Goal: Information Seeking & Learning: Check status

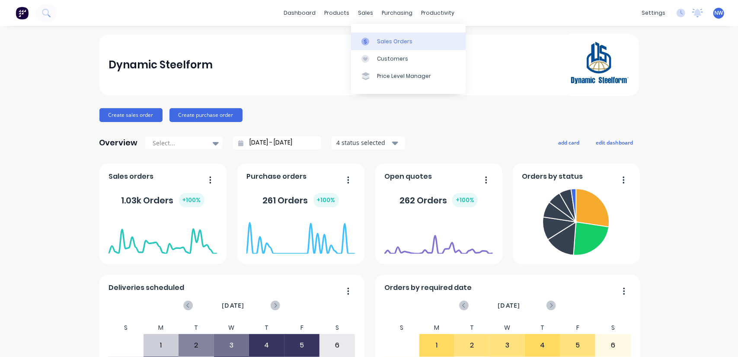
click at [394, 46] on link "Sales Orders" at bounding box center [408, 40] width 115 height 17
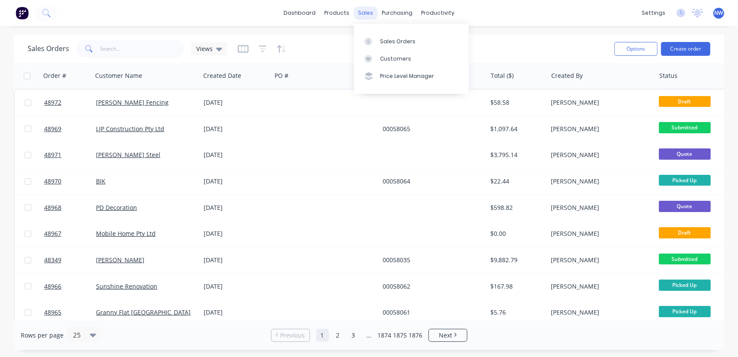
click at [362, 15] on div "sales" at bounding box center [366, 12] width 24 height 13
click at [391, 45] on link "Sales Orders" at bounding box center [411, 40] width 115 height 17
click at [260, 49] on icon "button" at bounding box center [263, 48] width 6 height 1
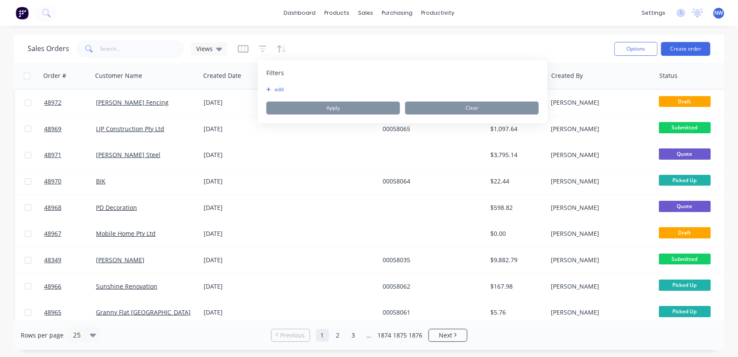
click at [272, 89] on button "add" at bounding box center [277, 89] width 22 height 7
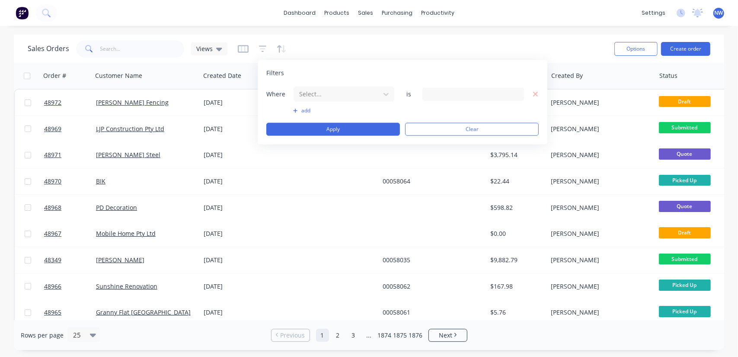
click at [388, 22] on div "dashboard products sales purchasing productivity dashboard products Product Cat…" at bounding box center [369, 13] width 738 height 26
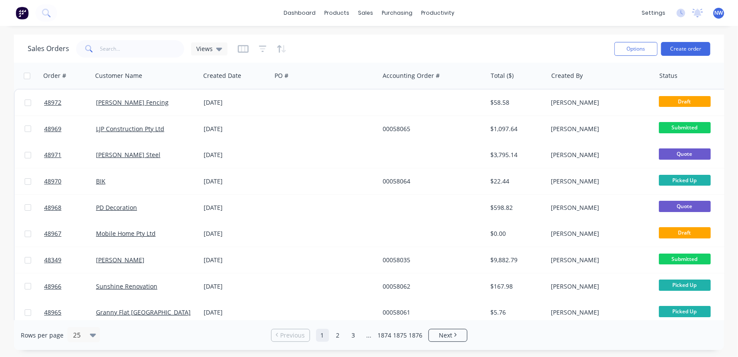
click at [275, 45] on div at bounding box center [262, 49] width 49 height 14
click at [278, 46] on icon "button" at bounding box center [279, 48] width 4 height 7
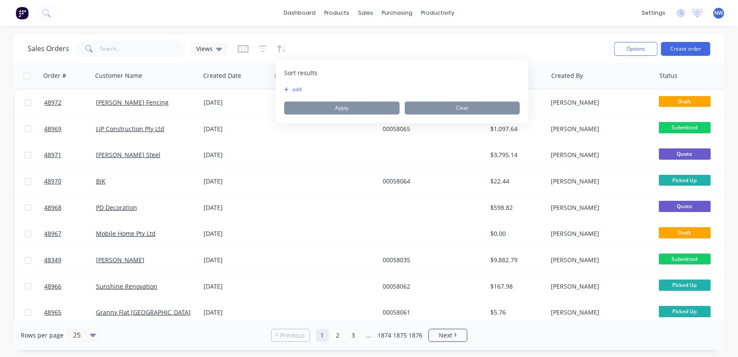
click at [289, 90] on icon "button" at bounding box center [286, 89] width 5 height 5
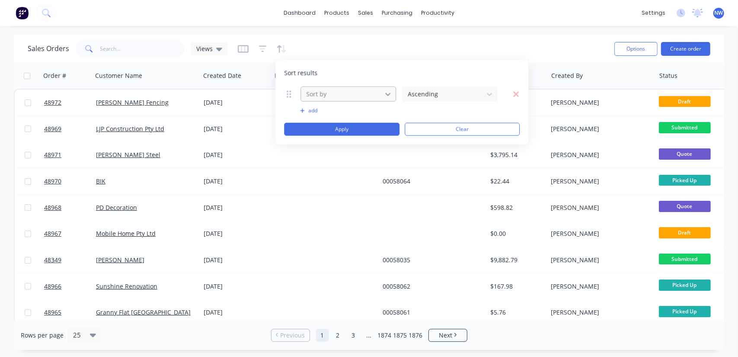
drag, startPoint x: 385, startPoint y: 97, endPoint x: 381, endPoint y: 99, distance: 4.8
click at [385, 97] on icon at bounding box center [388, 94] width 9 height 9
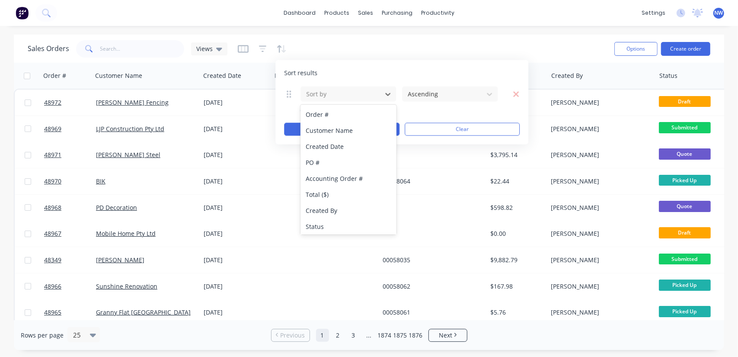
drag, startPoint x: 474, startPoint y: 31, endPoint x: 462, endPoint y: 32, distance: 12.1
click at [474, 31] on div "dashboard products sales purchasing productivity dashboard products Product Cat…" at bounding box center [369, 178] width 738 height 357
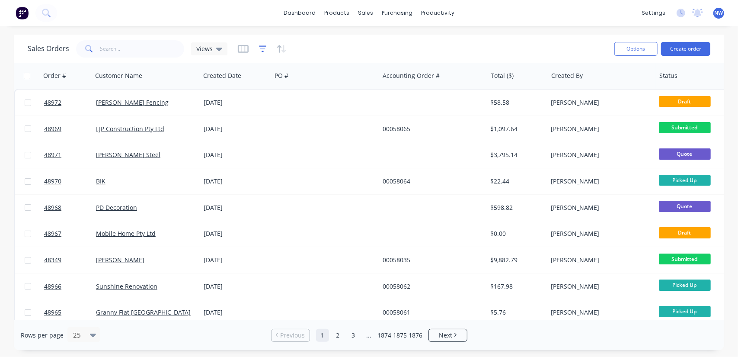
click at [261, 50] on icon "button" at bounding box center [263, 49] width 8 height 9
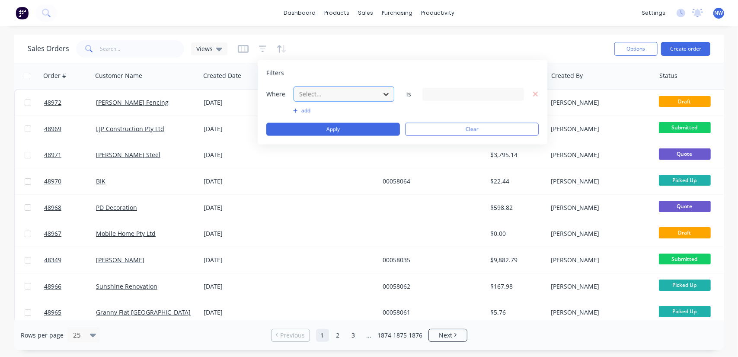
click at [385, 94] on icon at bounding box center [386, 94] width 9 height 9
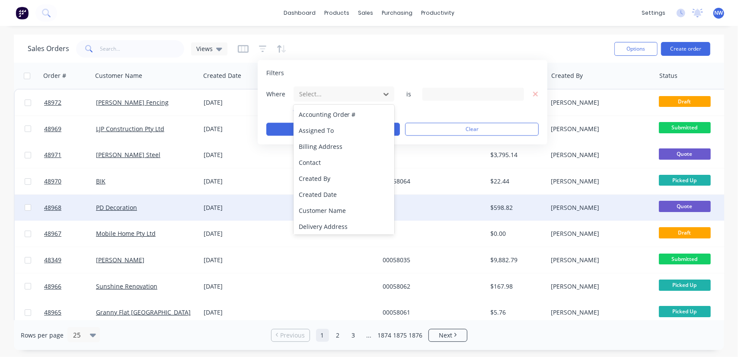
click at [329, 197] on div "Created Date" at bounding box center [344, 194] width 101 height 16
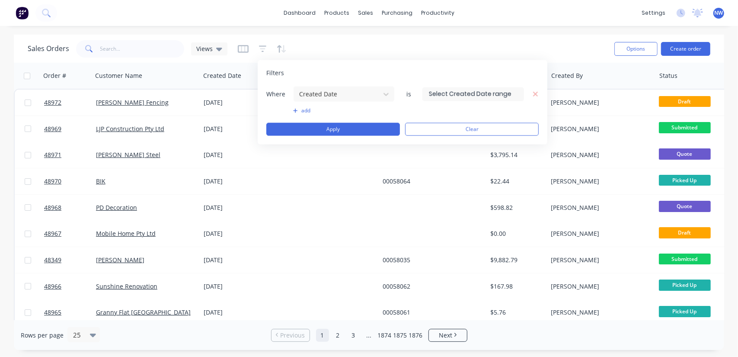
click at [504, 94] on input at bounding box center [473, 93] width 101 height 13
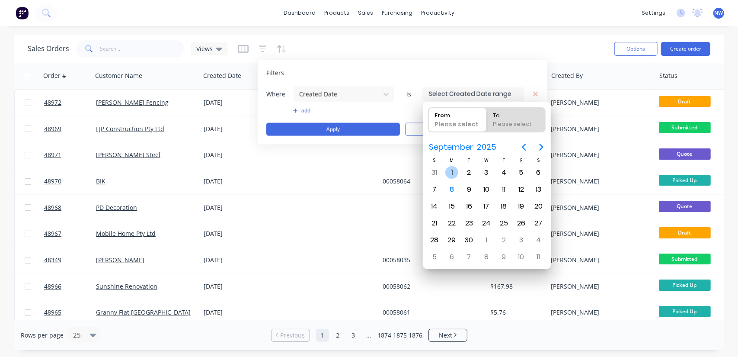
click at [454, 174] on div "1" at bounding box center [452, 172] width 13 height 13
type input "01/09/25"
radio input "false"
radio input "true"
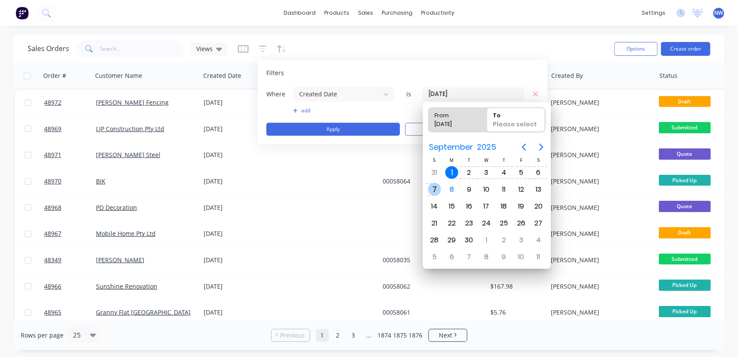
click at [439, 186] on div "7" at bounding box center [434, 189] width 13 height 13
type input "01/09/25 - 07/09/25"
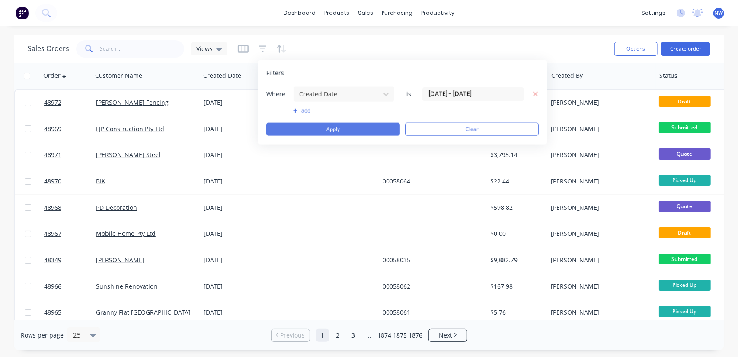
click at [353, 131] on button "Apply" at bounding box center [333, 129] width 134 height 13
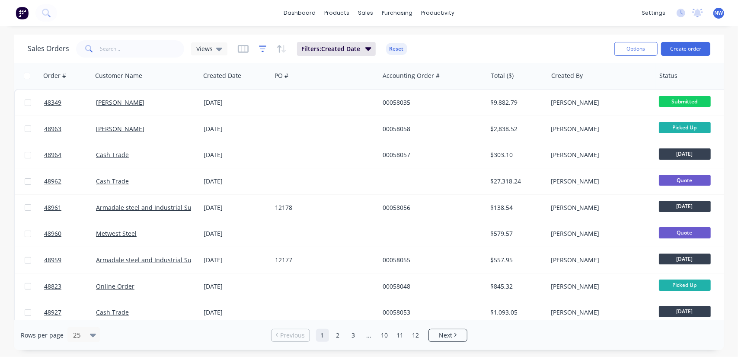
click at [263, 48] on icon "button" at bounding box center [263, 49] width 8 height 9
click at [282, 50] on icon "button" at bounding box center [284, 49] width 4 height 8
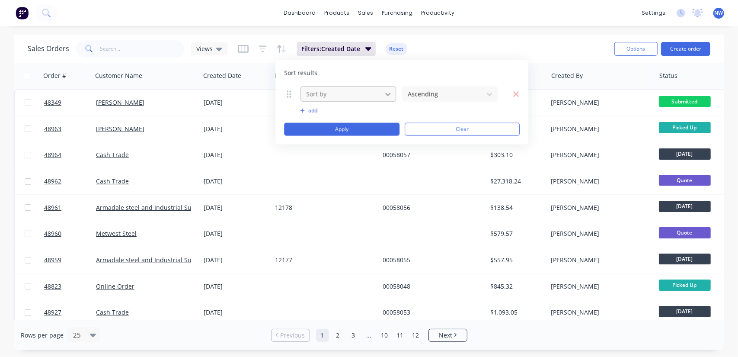
click at [384, 97] on icon at bounding box center [388, 94] width 9 height 9
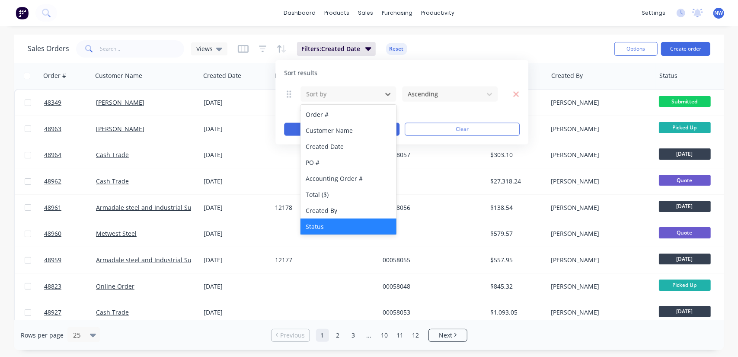
click at [339, 223] on div "Status" at bounding box center [349, 226] width 96 height 16
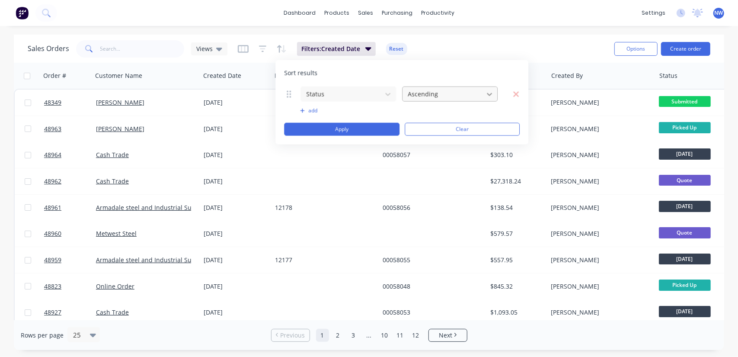
click at [491, 91] on icon at bounding box center [489, 94] width 9 height 9
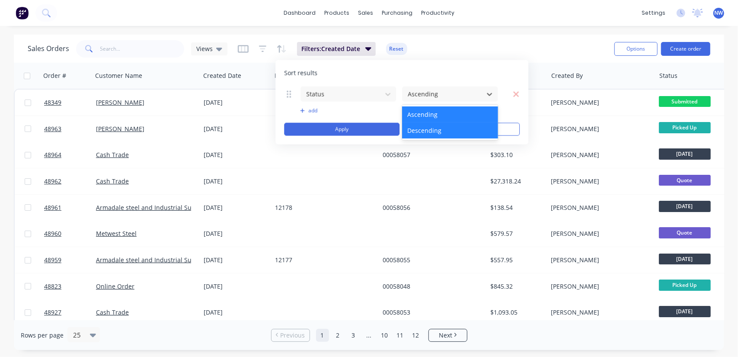
click at [433, 131] on div "Descending" at bounding box center [450, 130] width 96 height 16
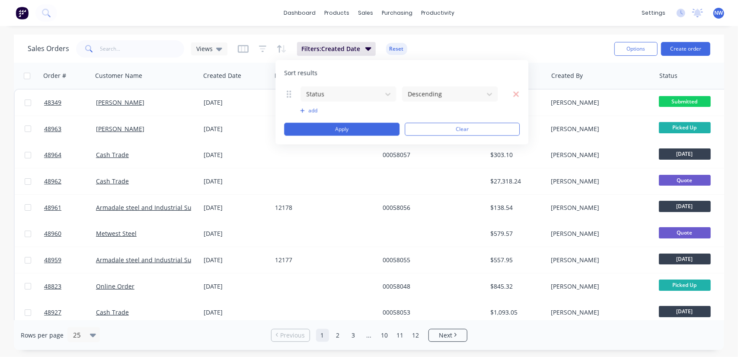
click at [458, 52] on div "Sales Orders Views Filters: Created Date Reset" at bounding box center [318, 48] width 580 height 21
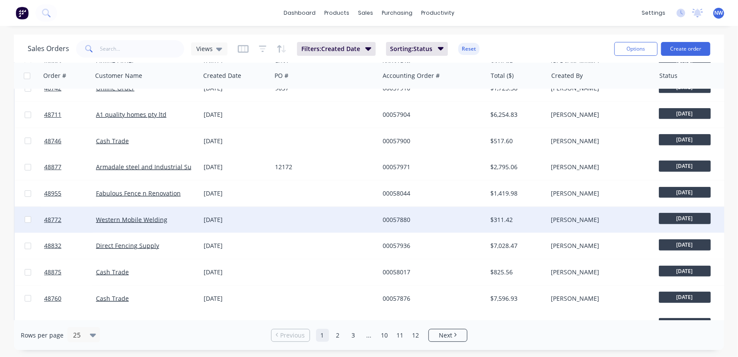
scroll to position [429, 0]
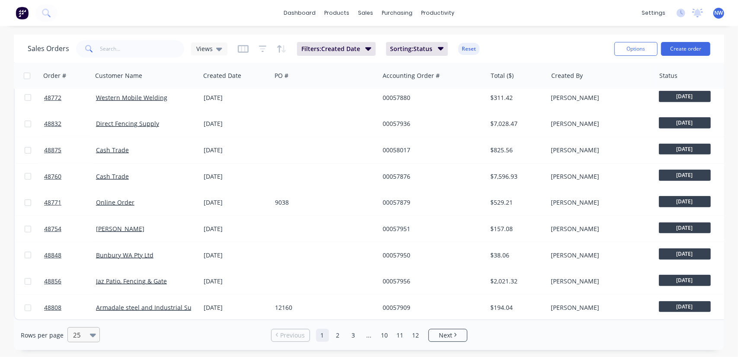
click at [96, 340] on div at bounding box center [95, 334] width 10 height 14
click at [80, 320] on div "100" at bounding box center [82, 314] width 32 height 16
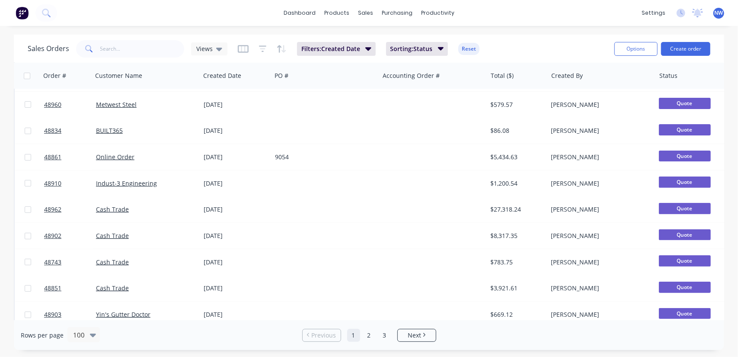
scroll to position [2397, 0]
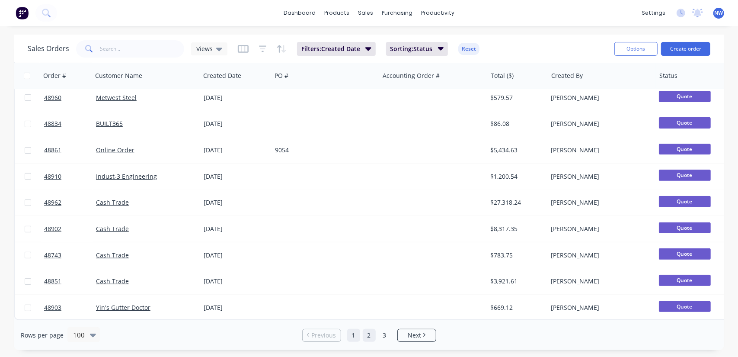
click at [370, 339] on link "2" at bounding box center [369, 335] width 13 height 13
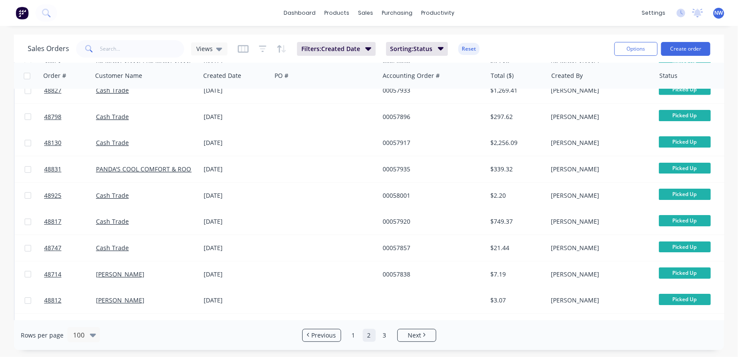
scroll to position [2120, 0]
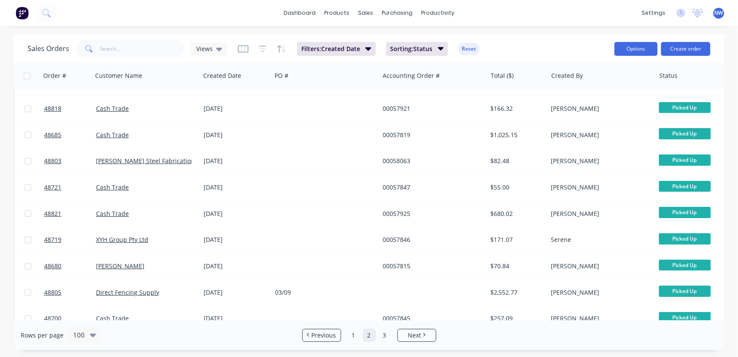
click at [651, 48] on button "Options" at bounding box center [636, 49] width 43 height 14
click at [558, 26] on div "dashboard products sales purchasing productivity dashboard products Product Cat…" at bounding box center [369, 13] width 738 height 26
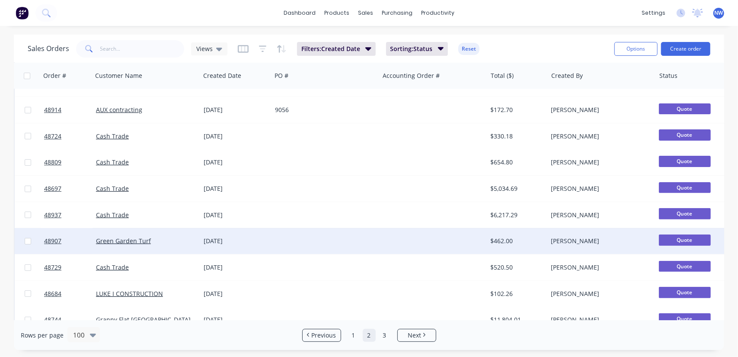
scroll to position [0, 0]
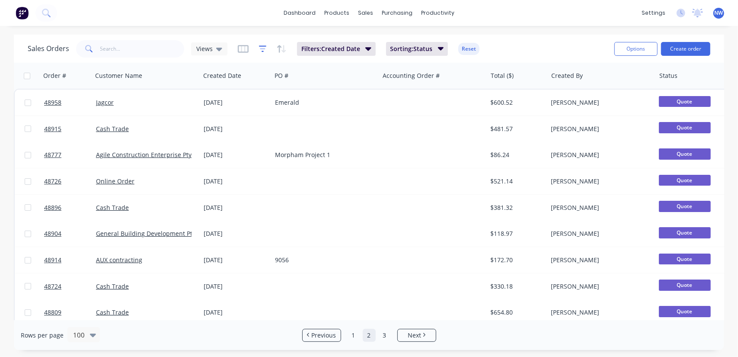
click at [260, 50] on icon "button" at bounding box center [263, 49] width 8 height 9
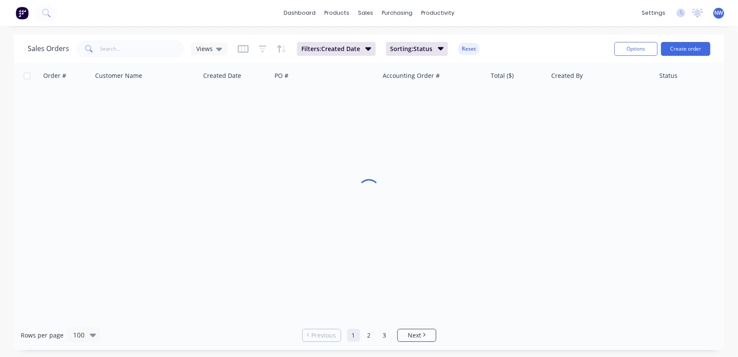
click at [513, 23] on div "dashboard products sales purchasing productivity dashboard products Product Cat…" at bounding box center [369, 13] width 738 height 26
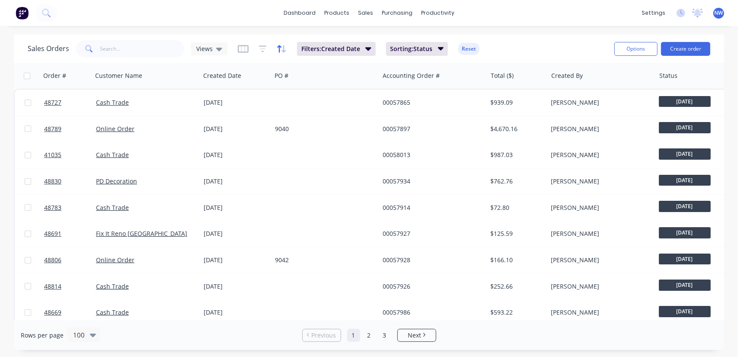
click at [282, 50] on icon "button" at bounding box center [284, 49] width 4 height 8
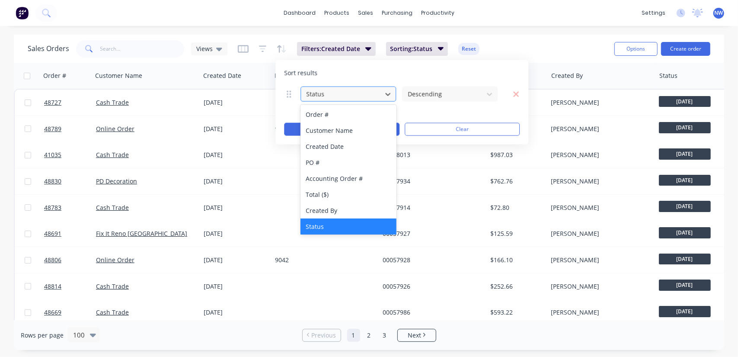
click at [321, 89] on div at bounding box center [341, 94] width 72 height 11
click at [336, 174] on div "Accounting Order #" at bounding box center [349, 178] width 96 height 16
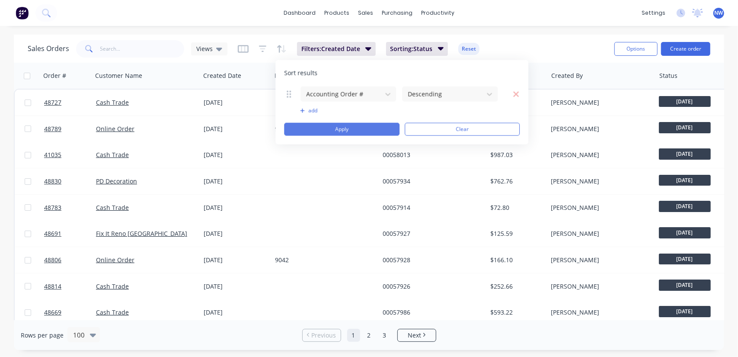
click at [319, 131] on button "Apply" at bounding box center [341, 129] width 115 height 13
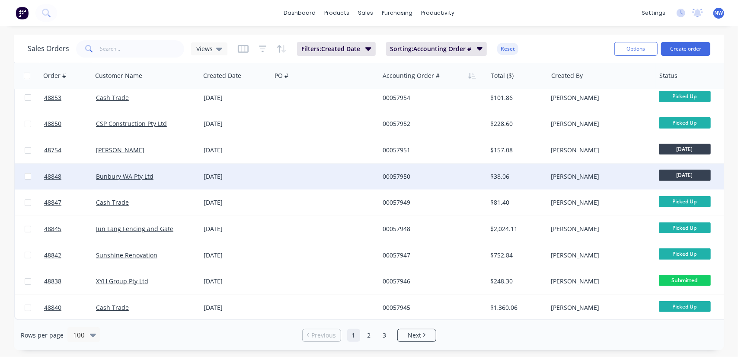
scroll to position [2397, 0]
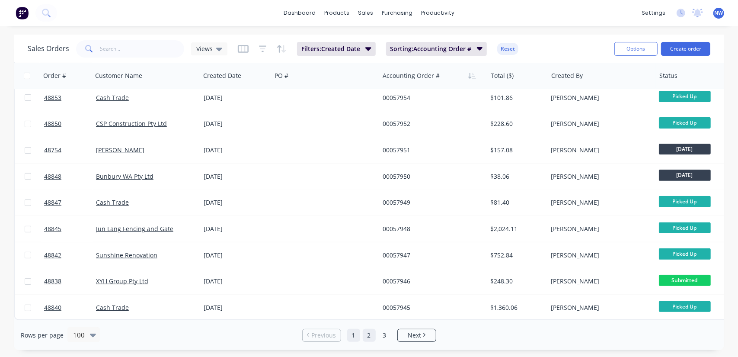
click at [368, 334] on link "2" at bounding box center [369, 335] width 13 height 13
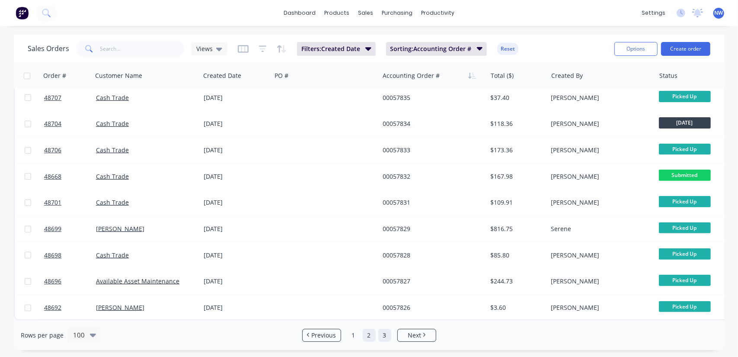
click at [384, 334] on link "3" at bounding box center [384, 335] width 13 height 13
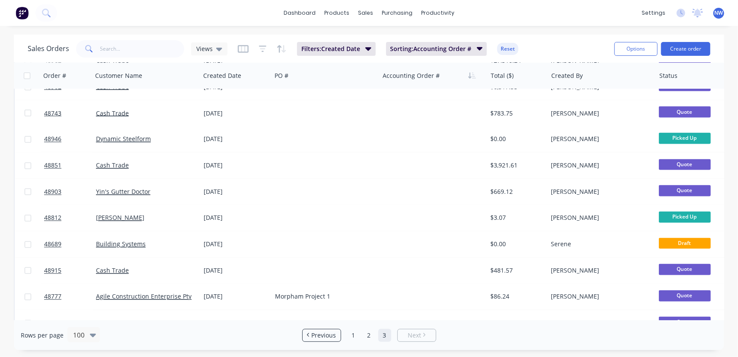
scroll to position [1125, 0]
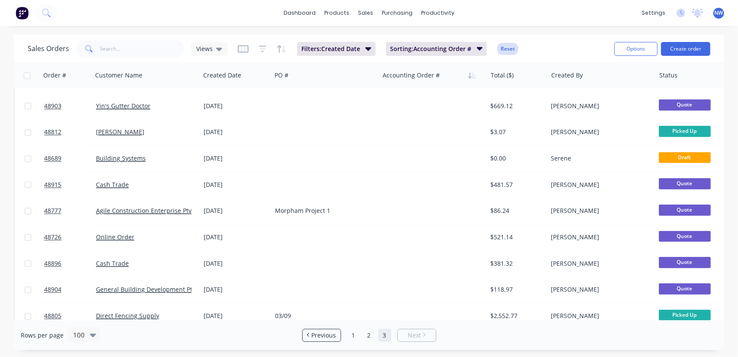
click at [510, 46] on button "Reset" at bounding box center [507, 49] width 21 height 12
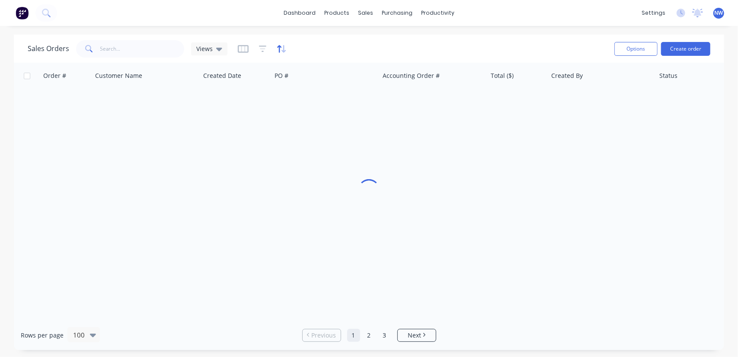
click at [279, 50] on icon "button" at bounding box center [279, 48] width 4 height 7
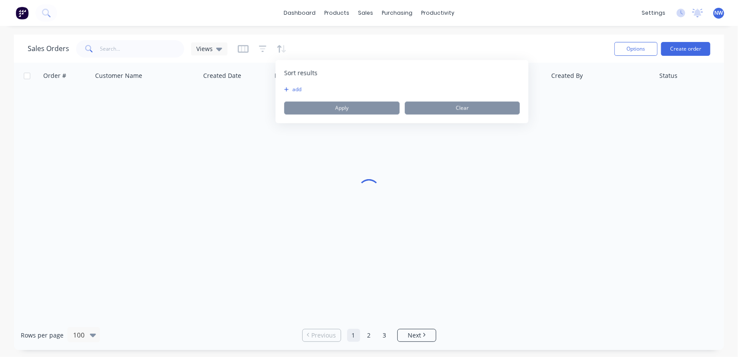
click at [288, 93] on div "To pick up a draggable item, press the space bar. While dragging, use the arrow…" at bounding box center [402, 100] width 236 height 29
click at [288, 92] on icon "button" at bounding box center [286, 89] width 5 height 5
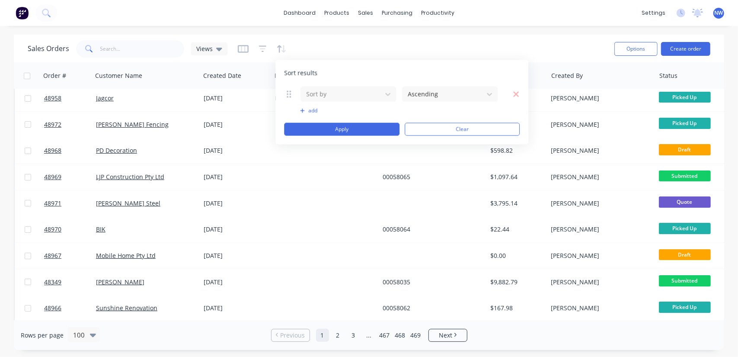
scroll to position [0, 0]
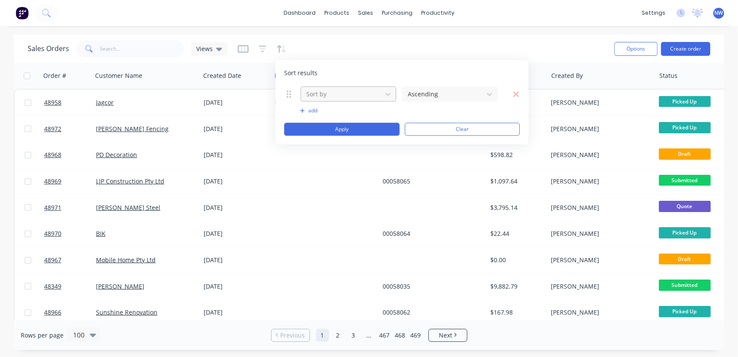
click at [342, 93] on div at bounding box center [341, 94] width 72 height 11
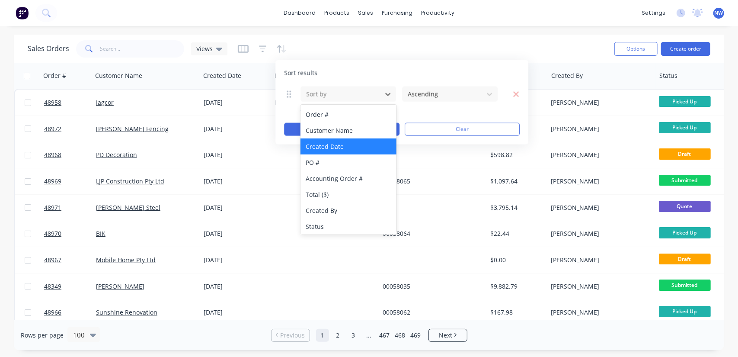
click at [331, 146] on div "Created Date" at bounding box center [349, 146] width 96 height 16
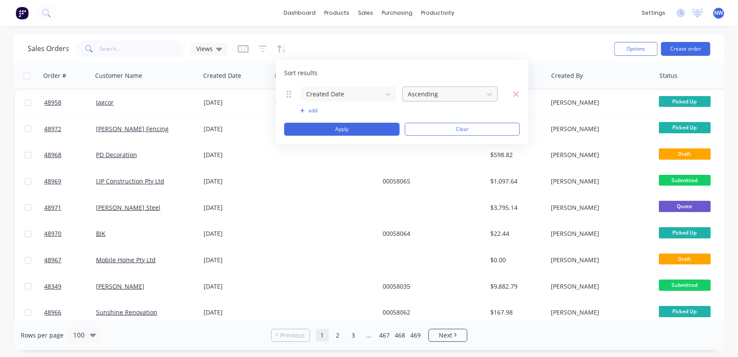
click at [436, 93] on div at bounding box center [443, 94] width 72 height 11
click at [450, 46] on div "Sales Orders Views" at bounding box center [318, 48] width 580 height 21
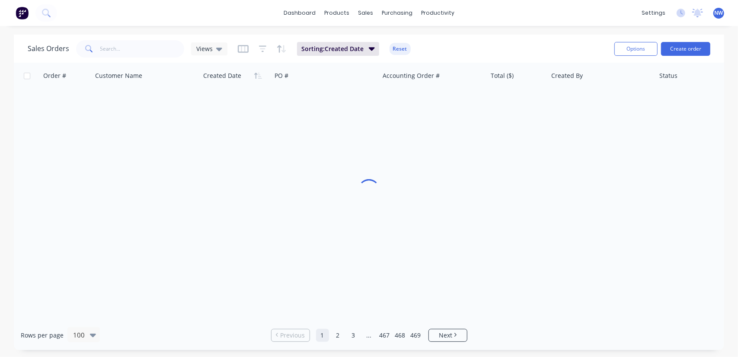
drag, startPoint x: 398, startPoint y: 48, endPoint x: 362, endPoint y: 42, distance: 36.0
click at [397, 48] on button "Reset" at bounding box center [400, 49] width 21 height 12
click at [262, 49] on icon "button" at bounding box center [263, 49] width 8 height 9
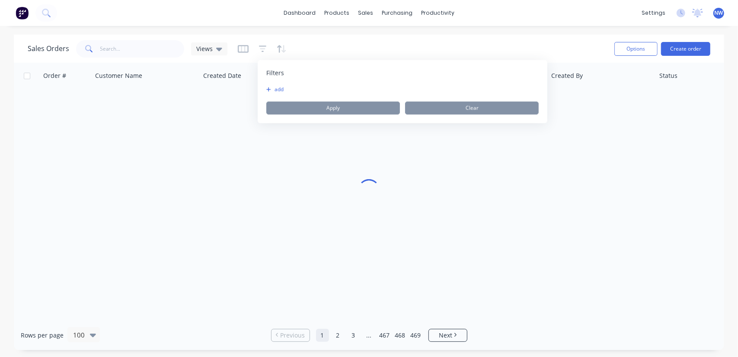
click at [274, 90] on button "add" at bounding box center [277, 89] width 22 height 7
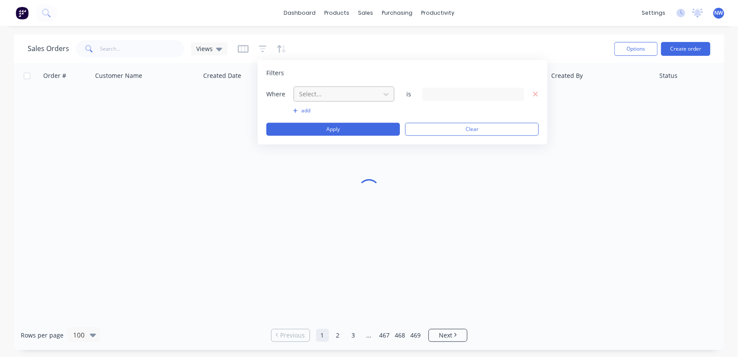
click at [326, 94] on div at bounding box center [336, 94] width 77 height 11
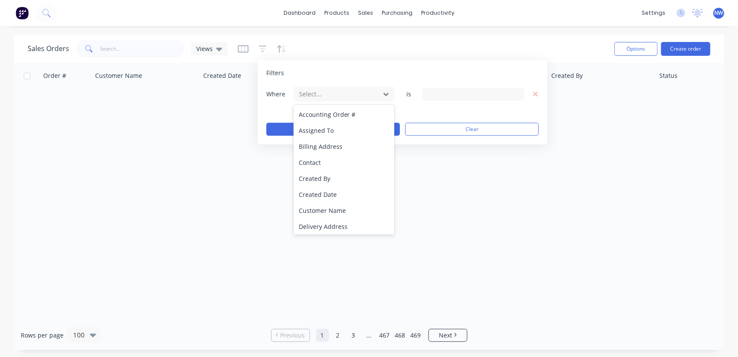
click at [326, 192] on div "Created Date" at bounding box center [344, 194] width 101 height 16
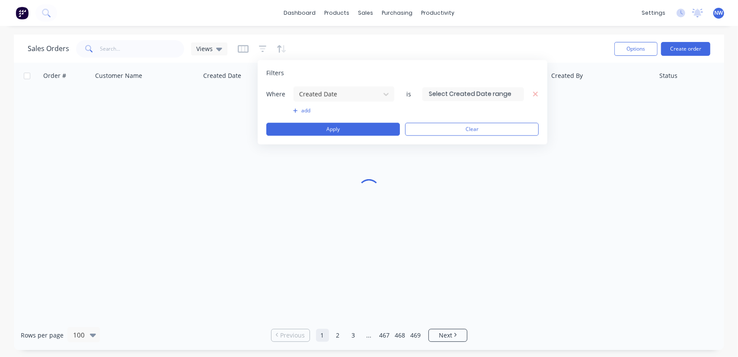
click at [480, 93] on input at bounding box center [473, 93] width 101 height 13
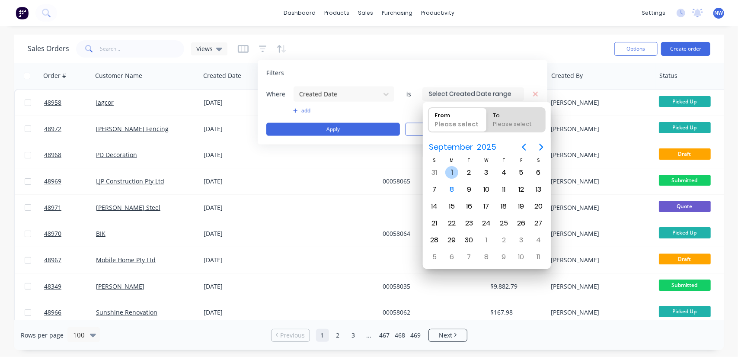
click at [452, 173] on div "1" at bounding box center [452, 172] width 13 height 13
type input "01/09/25"
radio input "false"
radio input "true"
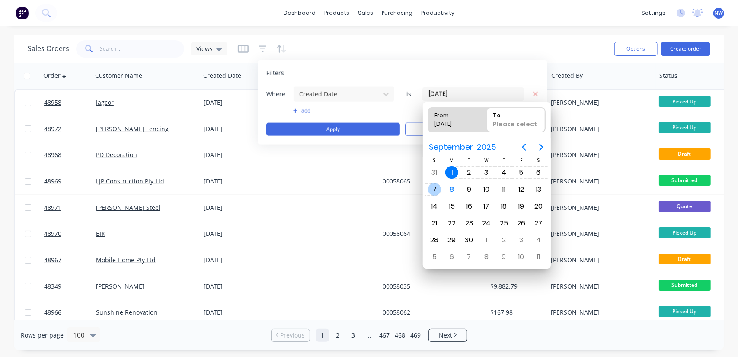
click at [438, 189] on div "7" at bounding box center [434, 189] width 13 height 13
type input "01/09/25 - 07/09/25"
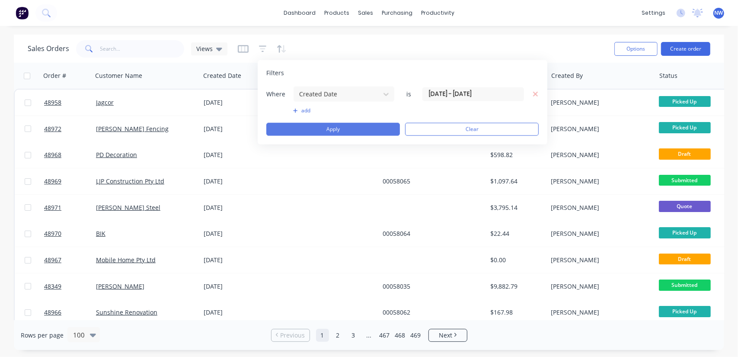
click at [330, 126] on button "Apply" at bounding box center [333, 129] width 134 height 13
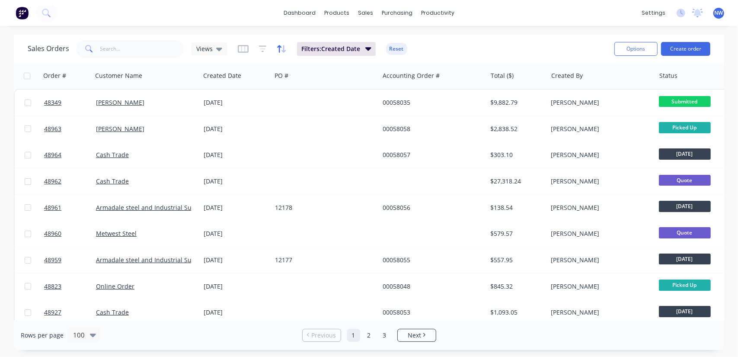
click at [278, 46] on icon "button" at bounding box center [279, 48] width 4 height 7
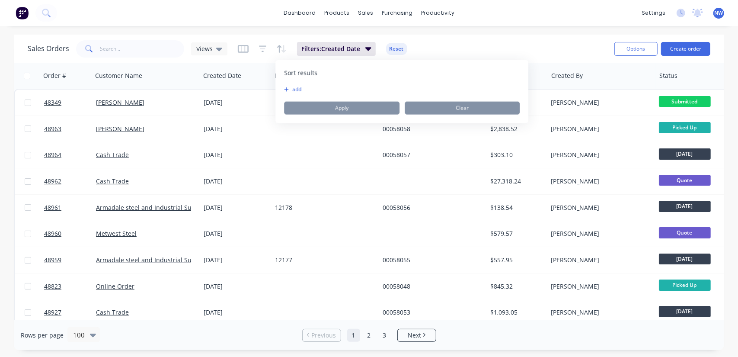
click at [279, 30] on div "dashboard products sales purchasing productivity dashboard products Product Cat…" at bounding box center [369, 178] width 738 height 357
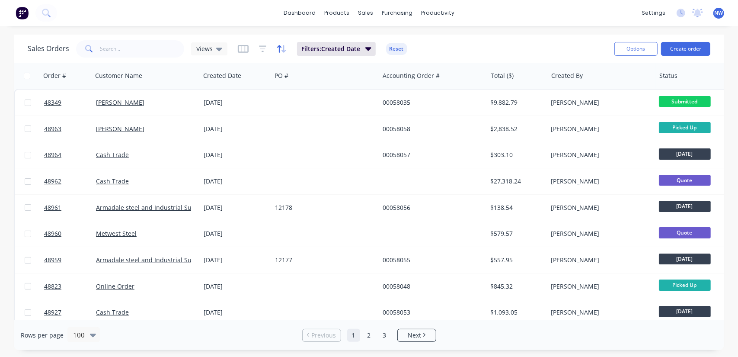
click at [280, 45] on icon "button" at bounding box center [282, 49] width 10 height 9
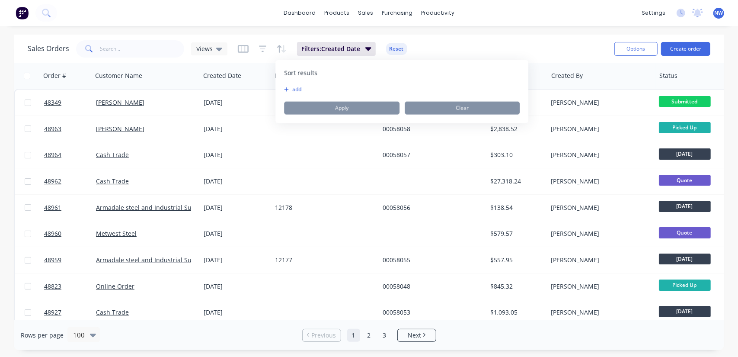
click at [288, 88] on icon "button" at bounding box center [286, 89] width 5 height 5
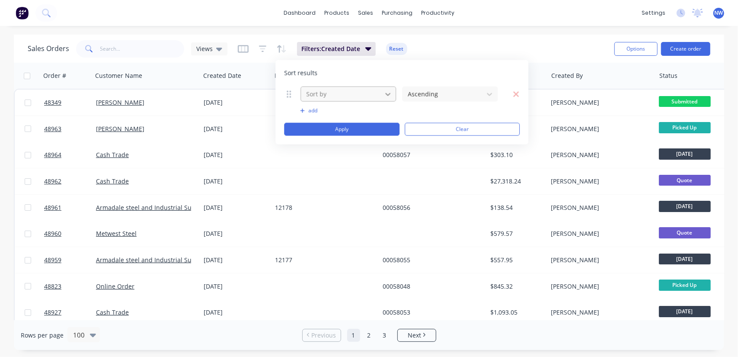
click at [390, 94] on icon at bounding box center [388, 94] width 5 height 3
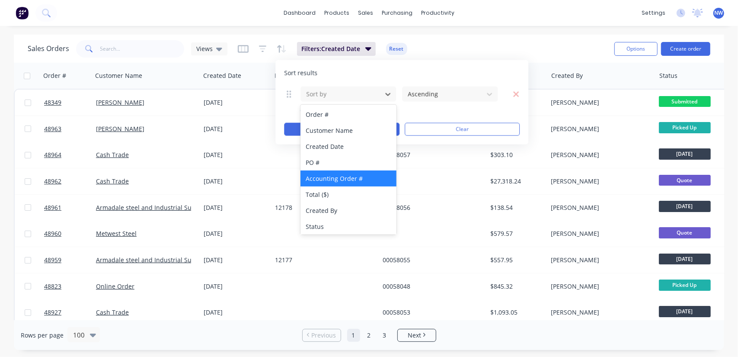
click at [338, 176] on div "Accounting Order #" at bounding box center [349, 178] width 96 height 16
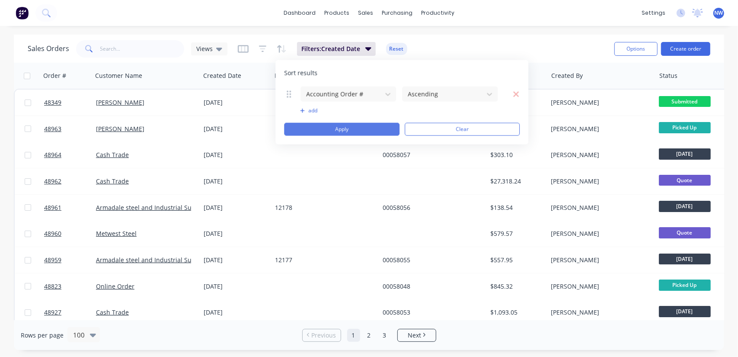
click at [357, 133] on button "Apply" at bounding box center [341, 129] width 115 height 13
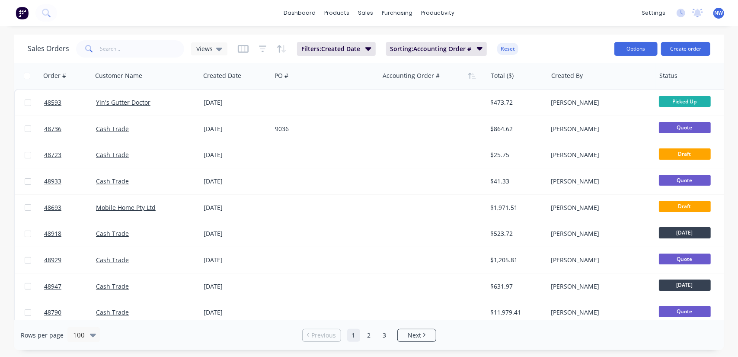
click at [637, 49] on button "Options" at bounding box center [636, 49] width 43 height 14
click at [585, 105] on div "Export" at bounding box center [611, 105] width 80 height 13
click at [477, 48] on icon "button" at bounding box center [480, 48] width 6 height 3
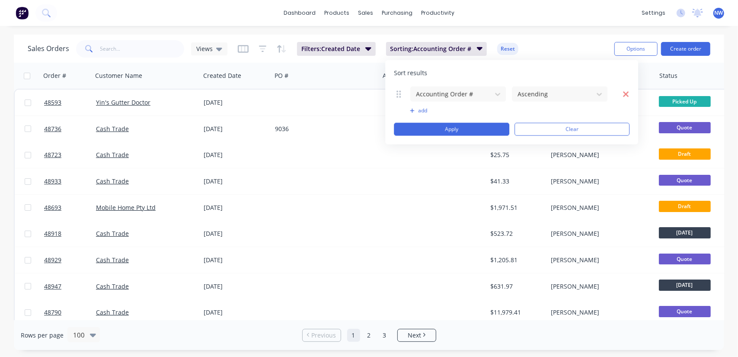
click at [625, 95] on icon "button" at bounding box center [626, 94] width 6 height 9
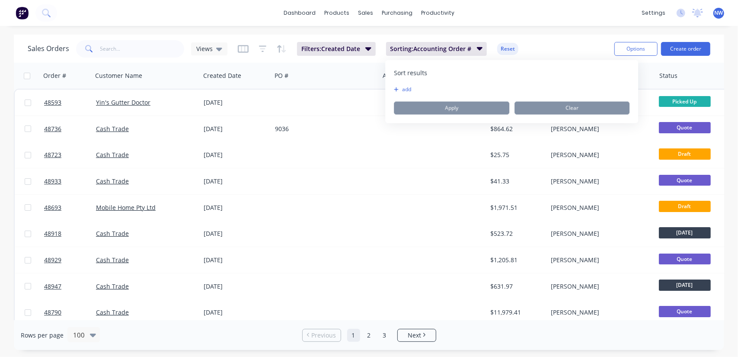
click at [398, 90] on icon "button" at bounding box center [396, 89] width 4 height 4
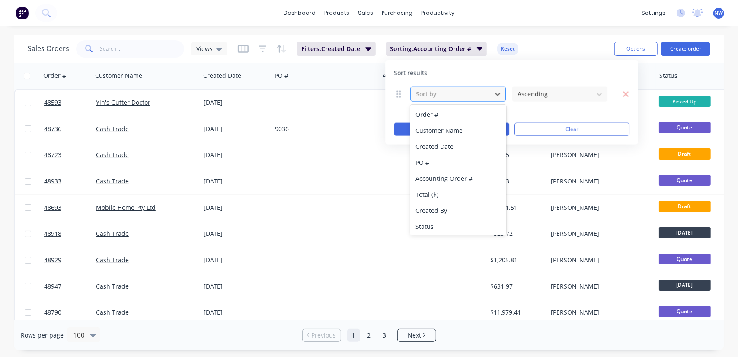
click at [447, 95] on div at bounding box center [451, 94] width 72 height 11
click at [427, 226] on div "Status" at bounding box center [459, 226] width 96 height 16
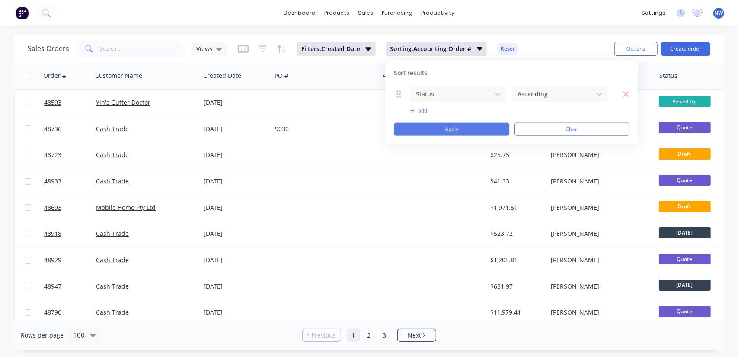
click at [452, 131] on button "Apply" at bounding box center [451, 129] width 115 height 13
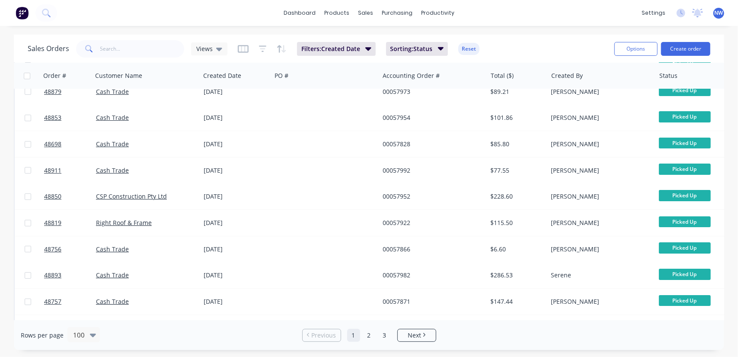
scroll to position [2397, 0]
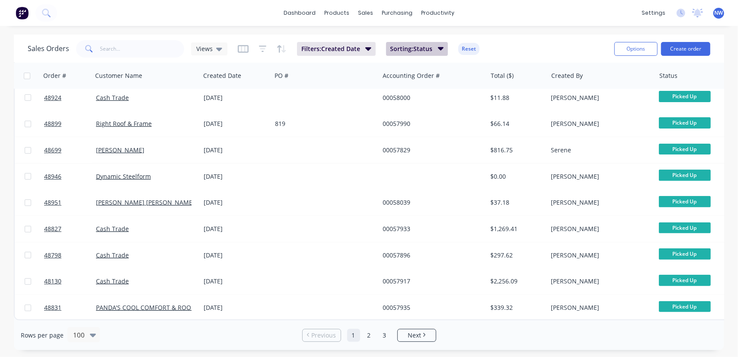
click at [432, 47] on span "Sorting: Status" at bounding box center [412, 49] width 42 height 9
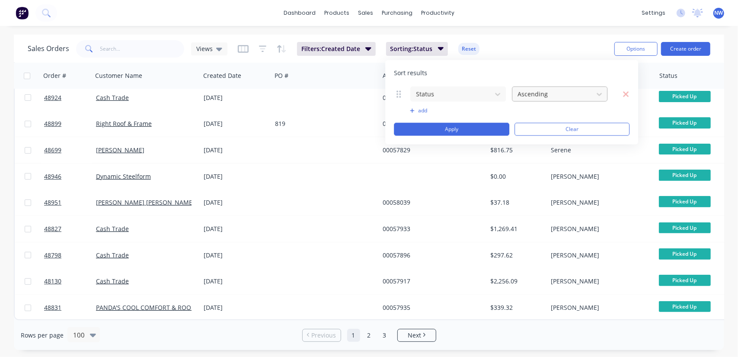
click at [574, 91] on div at bounding box center [553, 94] width 72 height 11
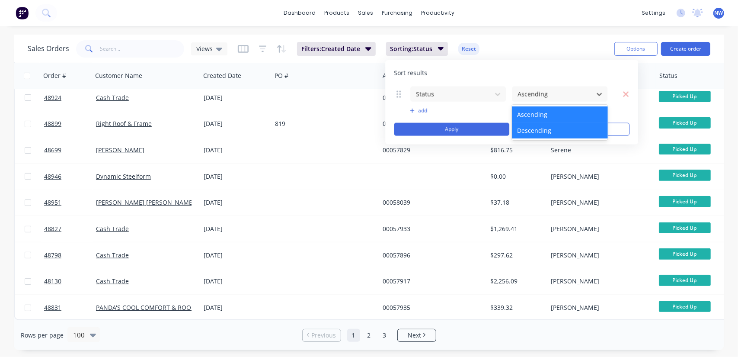
click at [539, 135] on div "Descending" at bounding box center [560, 130] width 96 height 16
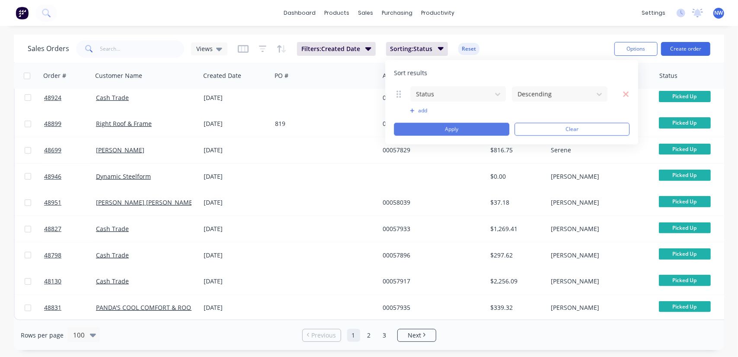
click at [474, 126] on button "Apply" at bounding box center [451, 129] width 115 height 13
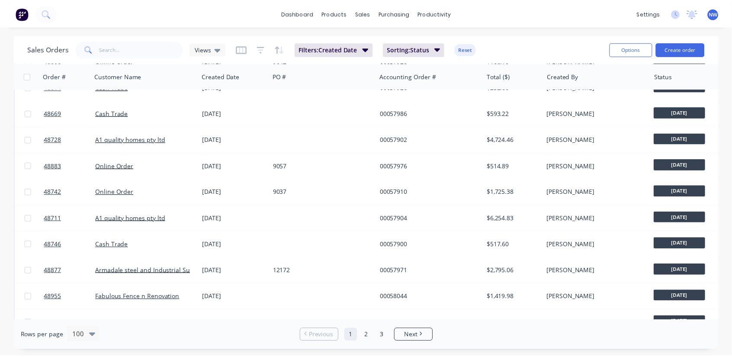
scroll to position [0, 0]
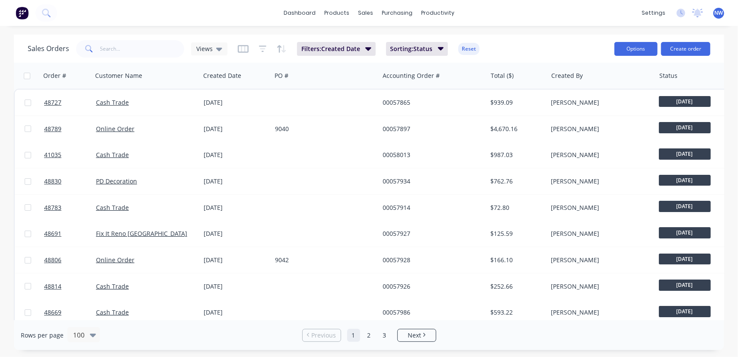
click at [627, 51] on button "Options" at bounding box center [636, 49] width 43 height 14
click at [607, 114] on div "Change Status Archive Export" at bounding box center [610, 88] width 95 height 56
click at [606, 108] on div "Export" at bounding box center [611, 105] width 80 height 13
click at [135, 51] on input "text" at bounding box center [142, 48] width 84 height 17
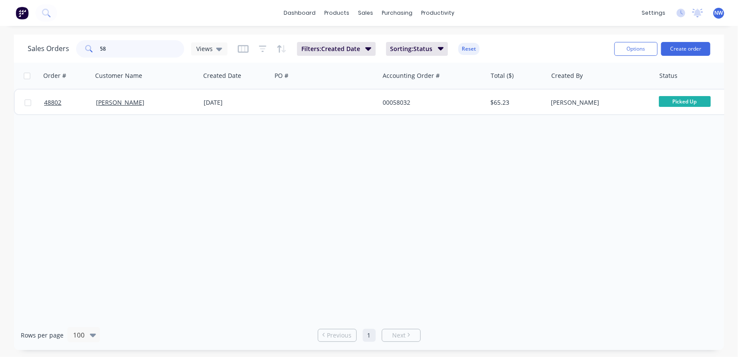
type input "5"
click at [129, 51] on input "58063" at bounding box center [142, 48] width 84 height 17
type input "5"
type input "48888"
drag, startPoint x: 136, startPoint y: 47, endPoint x: 67, endPoint y: 48, distance: 68.4
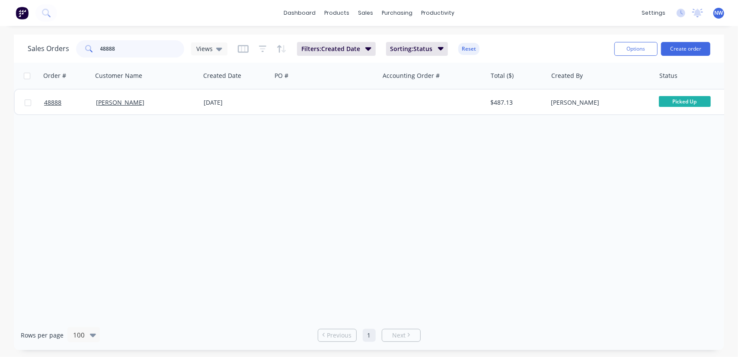
click at [67, 48] on div "Sales Orders 48888 Views" at bounding box center [128, 48] width 200 height 17
paste input "48710"
type input "48710"
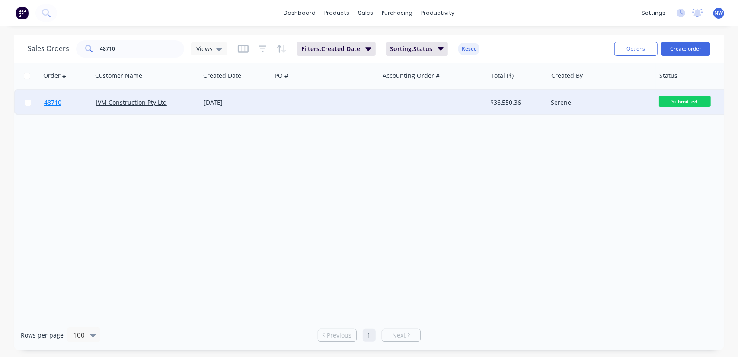
click at [56, 106] on span "48710" at bounding box center [52, 102] width 17 height 9
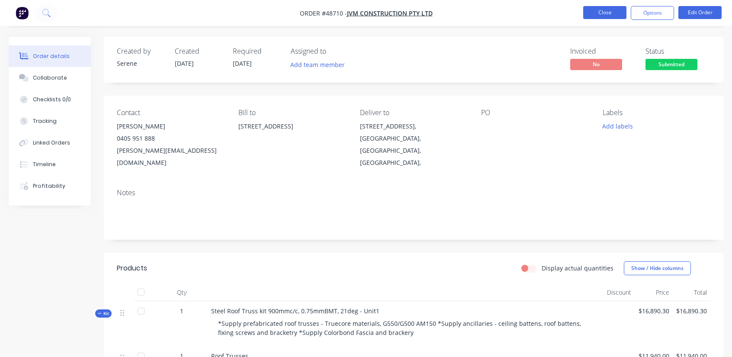
click at [597, 16] on button "Close" at bounding box center [604, 12] width 43 height 13
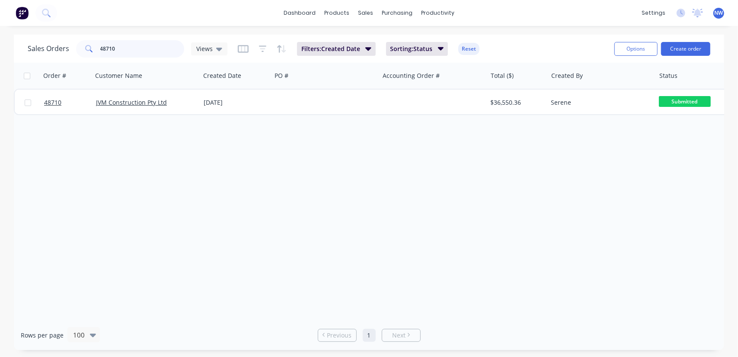
click at [124, 50] on input "48710" at bounding box center [142, 48] width 84 height 17
type input "4"
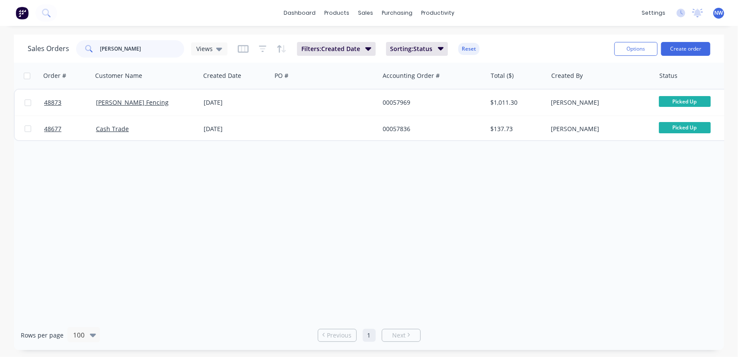
click at [87, 46] on div "tony" at bounding box center [130, 48] width 108 height 17
paste input "48722"
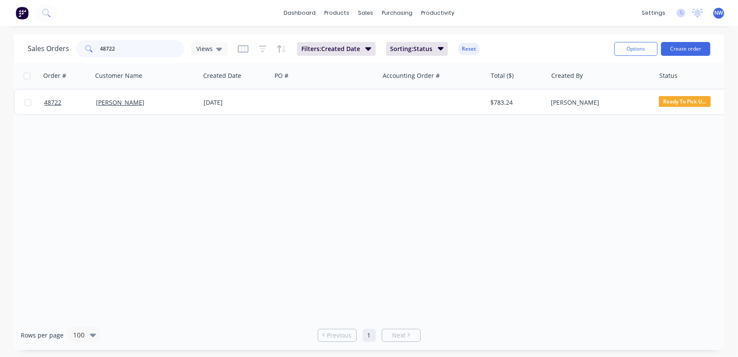
click at [127, 48] on input "48722" at bounding box center [142, 48] width 84 height 17
click at [131, 50] on input "48894" at bounding box center [142, 48] width 84 height 17
type input "48956"
drag, startPoint x: 125, startPoint y: 51, endPoint x: 90, endPoint y: 46, distance: 34.9
click at [90, 46] on div "48956" at bounding box center [130, 48] width 108 height 17
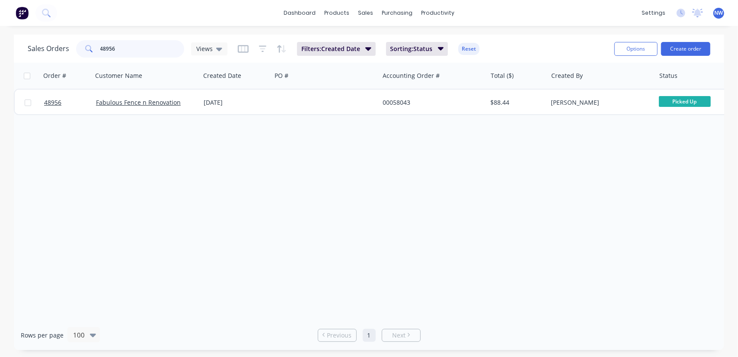
paste input "text"
click at [131, 47] on input "48878" at bounding box center [142, 48] width 84 height 17
type input "4"
type input "Y"
type input "Topend"
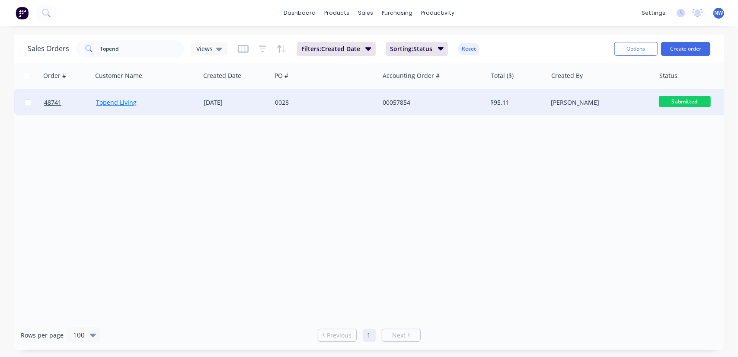
click at [120, 103] on link "Topend Living" at bounding box center [116, 102] width 41 height 8
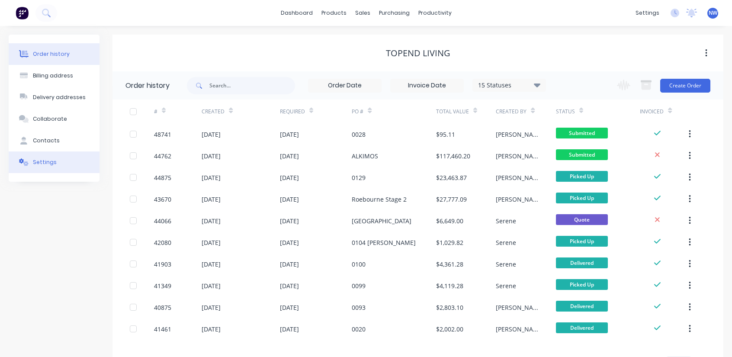
click at [51, 162] on div "Settings" at bounding box center [45, 162] width 24 height 8
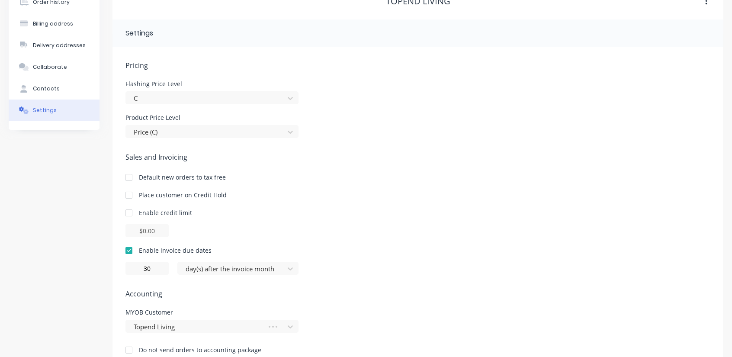
scroll to position [72, 0]
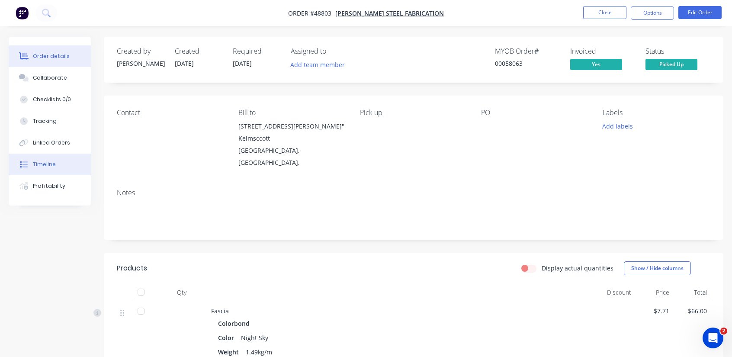
click at [42, 159] on button "Timeline" at bounding box center [50, 165] width 82 height 22
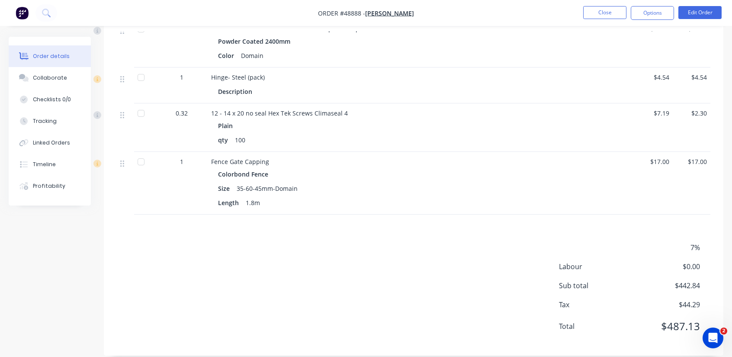
scroll to position [606, 0]
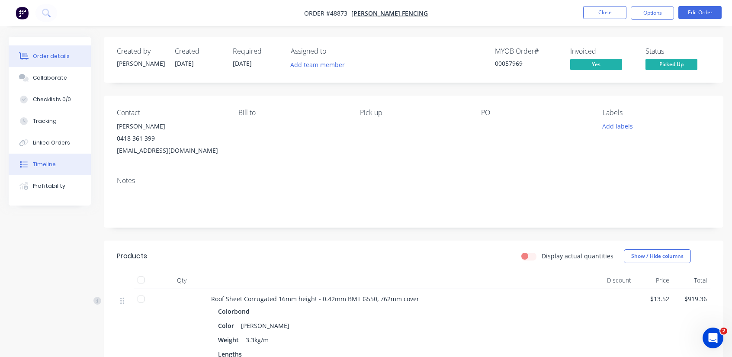
click at [49, 166] on div "Timeline" at bounding box center [44, 164] width 23 height 8
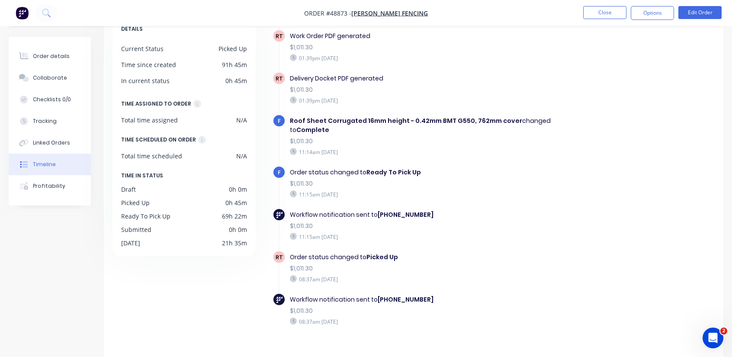
scroll to position [68, 0]
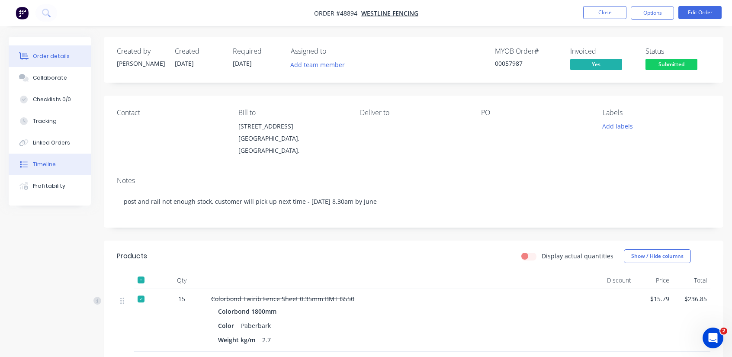
click at [39, 165] on div "Timeline" at bounding box center [44, 164] width 23 height 8
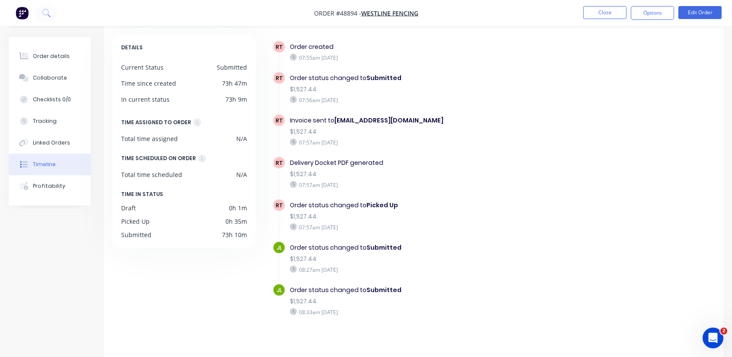
scroll to position [42, 0]
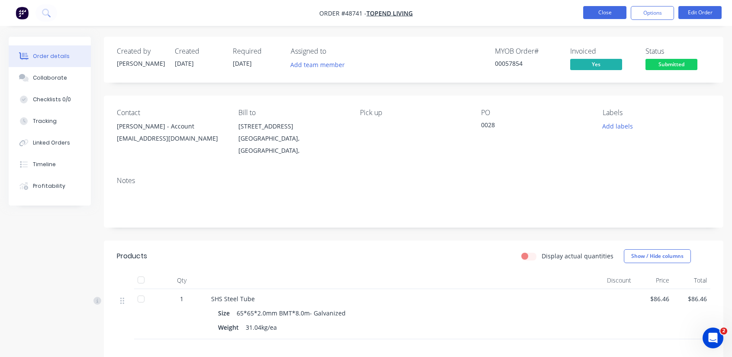
click at [602, 10] on button "Close" at bounding box center [604, 12] width 43 height 13
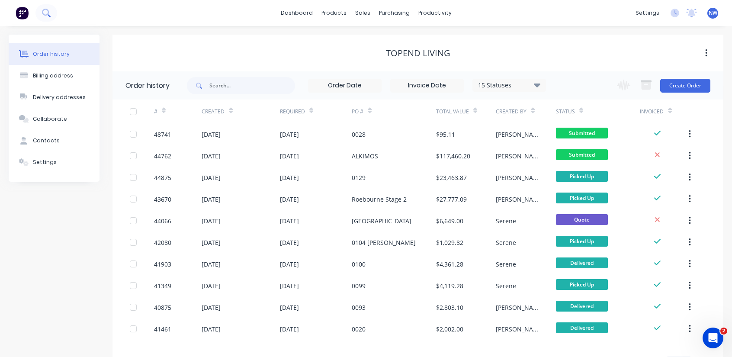
click at [48, 14] on icon at bounding box center [45, 12] width 7 height 7
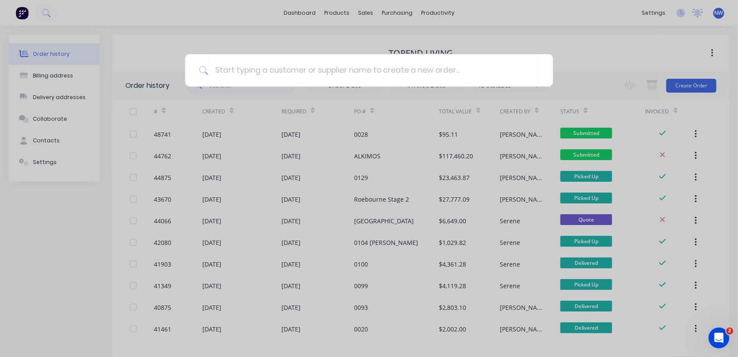
click at [58, 59] on div at bounding box center [369, 178] width 738 height 357
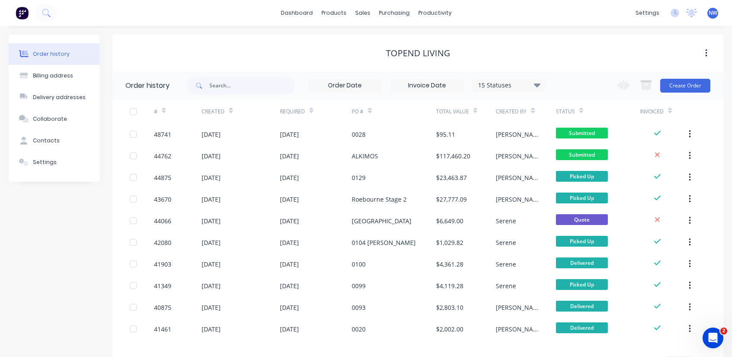
click at [52, 55] on div "Order history" at bounding box center [51, 54] width 37 height 8
click at [370, 14] on div "sales" at bounding box center [363, 12] width 24 height 13
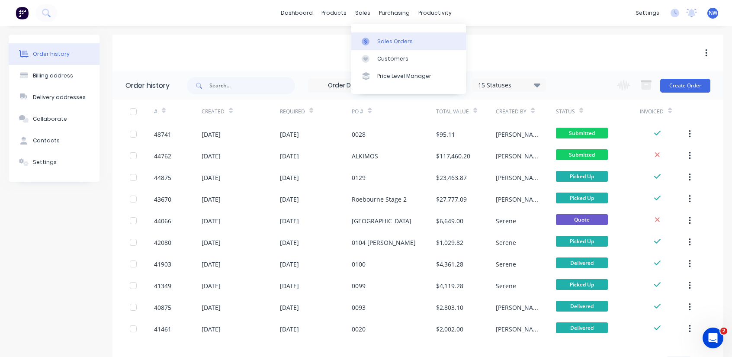
click at [388, 41] on div "Sales Orders" at bounding box center [394, 42] width 35 height 8
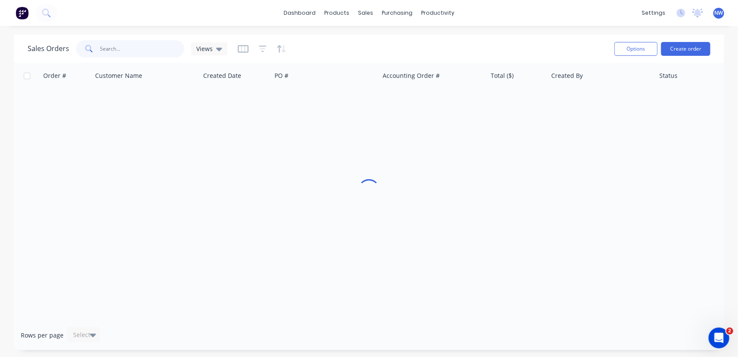
click at [117, 48] on input "text" at bounding box center [142, 48] width 84 height 17
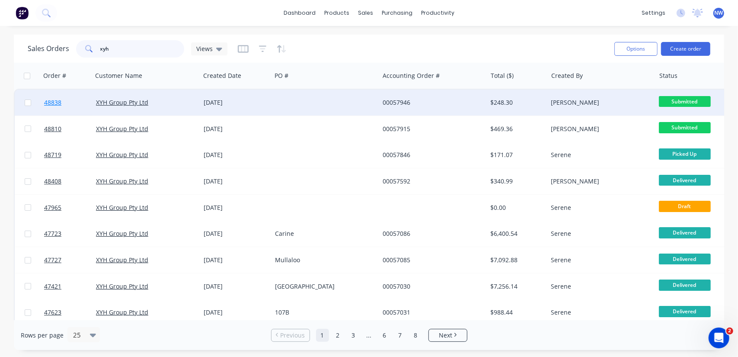
type input "xyh"
drag, startPoint x: 51, startPoint y: 102, endPoint x: 61, endPoint y: 99, distance: 10.2
click at [126, 107] on div "XYH Group Pty Ltd" at bounding box center [144, 102] width 96 height 9
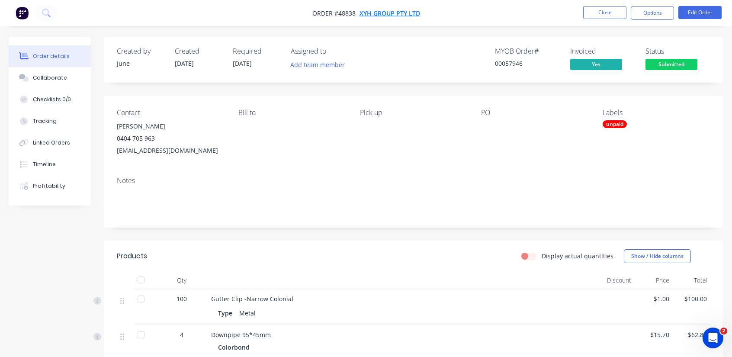
click at [406, 13] on span "XYH Group Pty Ltd" at bounding box center [389, 13] width 61 height 8
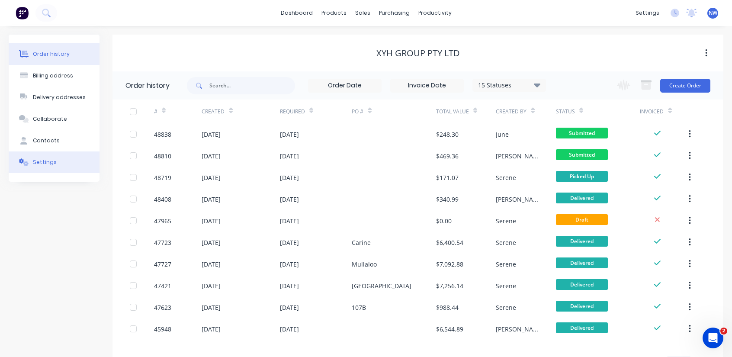
click at [46, 162] on div "Settings" at bounding box center [45, 162] width 24 height 8
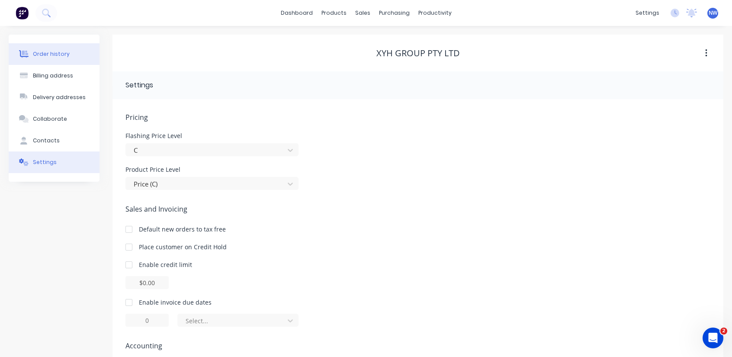
click at [45, 56] on div "Order history" at bounding box center [51, 54] width 37 height 8
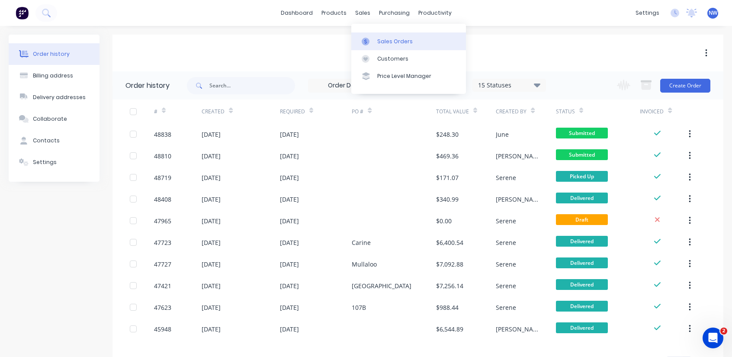
click at [394, 41] on div "Sales Orders" at bounding box center [394, 42] width 35 height 8
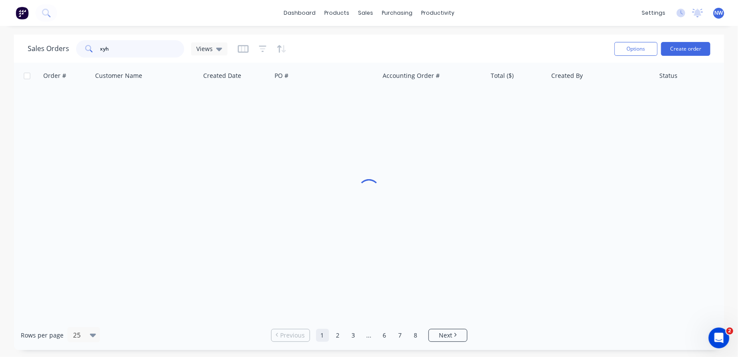
drag, startPoint x: 120, startPoint y: 51, endPoint x: 60, endPoint y: 47, distance: 60.3
click at [60, 47] on div "Sales Orders xyh Views" at bounding box center [128, 48] width 200 height 17
paste input "48710"
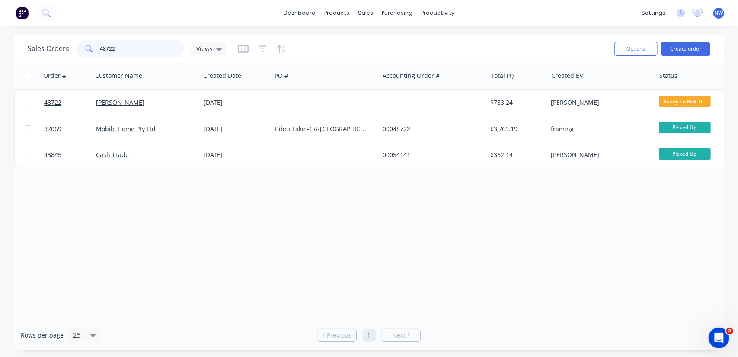
drag, startPoint x: 118, startPoint y: 48, endPoint x: 78, endPoint y: 47, distance: 39.8
click at [78, 47] on div "48722" at bounding box center [130, 48] width 108 height 17
paste input "593"
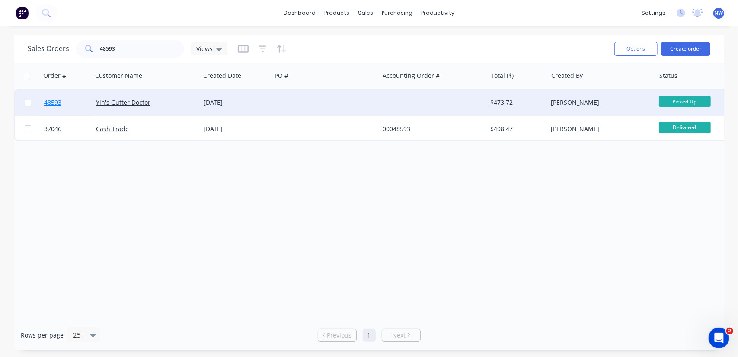
drag, startPoint x: 120, startPoint y: 101, endPoint x: 59, endPoint y: 105, distance: 61.1
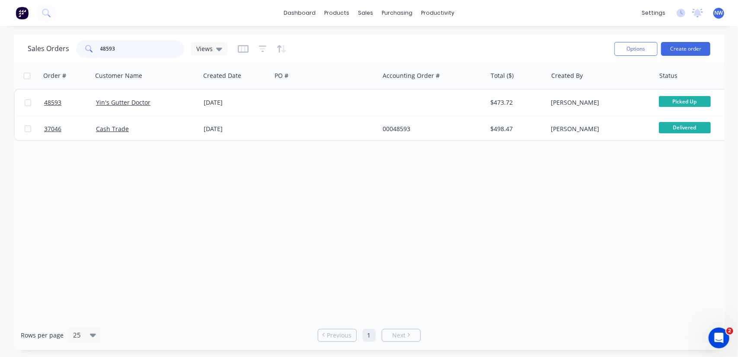
drag, startPoint x: 126, startPoint y: 48, endPoint x: 74, endPoint y: 48, distance: 51.9
click at [74, 48] on div "Sales Orders 48593 Views" at bounding box center [128, 48] width 200 height 17
paste input "805"
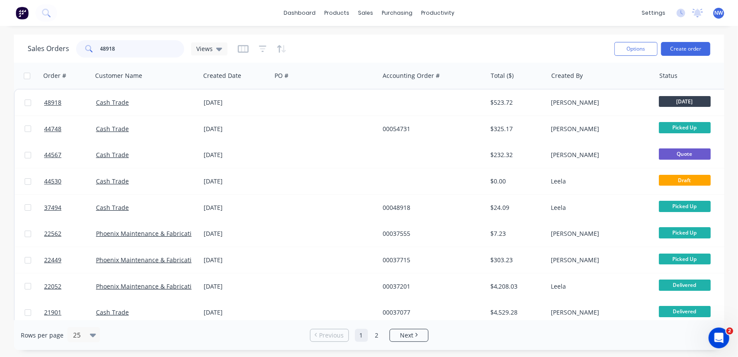
drag, startPoint x: 117, startPoint y: 45, endPoint x: 50, endPoint y: 46, distance: 66.6
click at [50, 46] on div "Sales Orders 48918 Views" at bounding box center [128, 48] width 200 height 17
paste input "47"
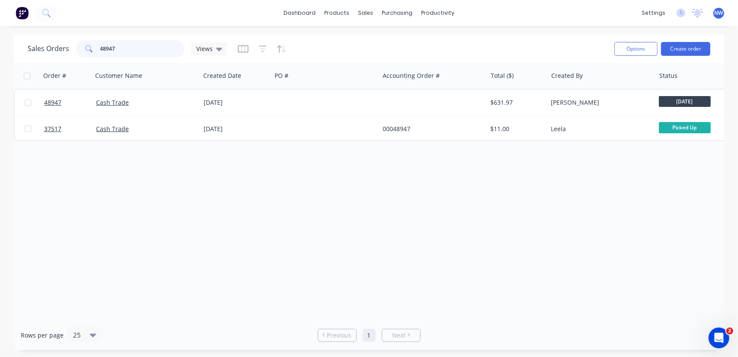
drag, startPoint x: 119, startPoint y: 48, endPoint x: 72, endPoint y: 48, distance: 46.7
click at [72, 48] on div "Sales Orders 48947 Views" at bounding box center [128, 48] width 200 height 17
paste input "18"
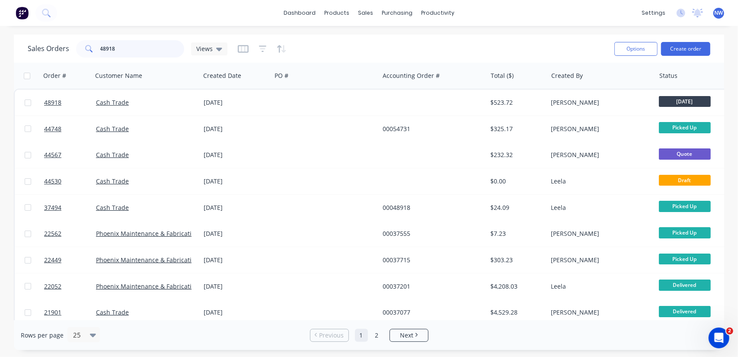
click at [122, 50] on input "48918" at bounding box center [142, 48] width 84 height 17
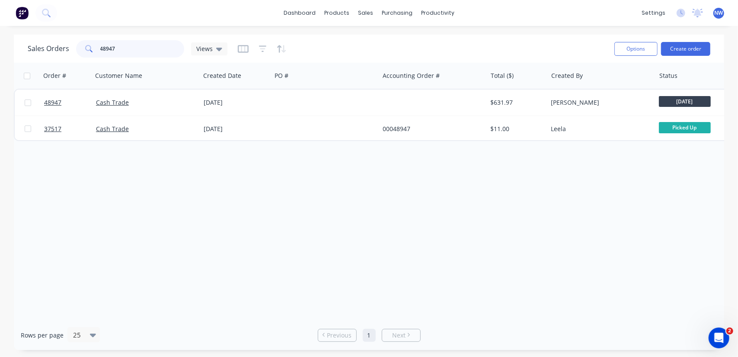
click at [122, 48] on input "48947" at bounding box center [142, 48] width 84 height 17
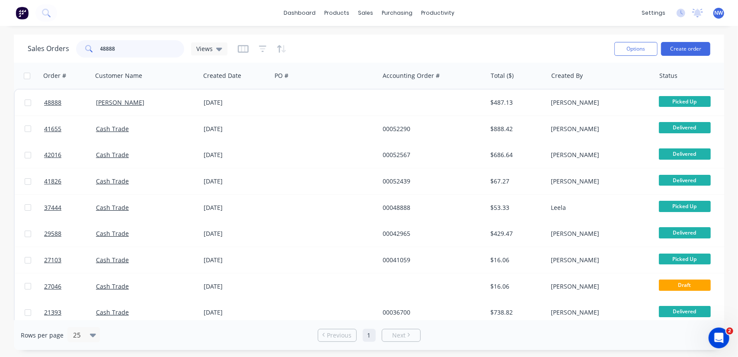
click at [128, 48] on input "48888" at bounding box center [142, 48] width 84 height 17
drag, startPoint x: 131, startPoint y: 51, endPoint x: 65, endPoint y: 42, distance: 67.3
click at [65, 42] on div "Sales Orders 48888 Views" at bounding box center [128, 48] width 200 height 17
paste input "194"
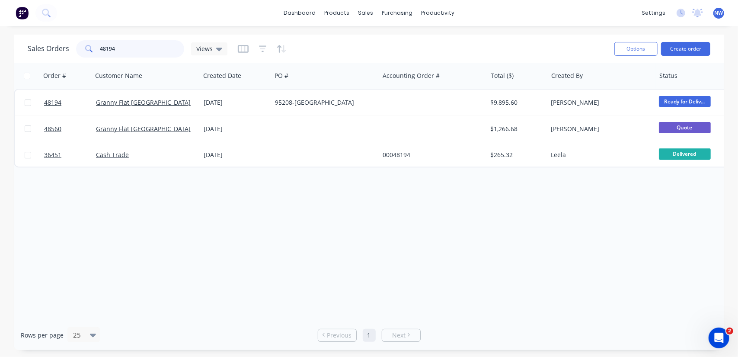
drag, startPoint x: 109, startPoint y: 47, endPoint x: 55, endPoint y: 45, distance: 54.1
click at [55, 45] on div "Sales Orders 48194 Views" at bounding box center [128, 48] width 200 height 17
paste input "763"
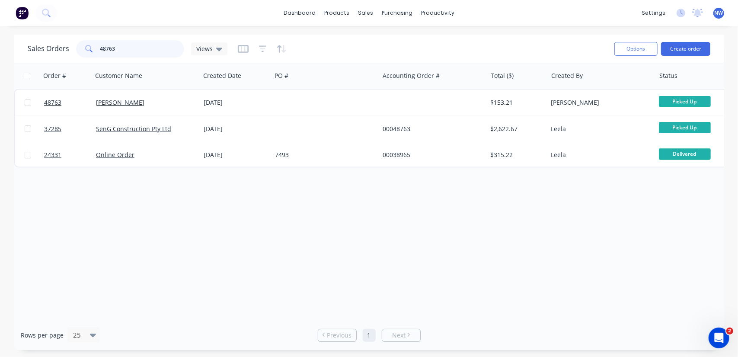
drag, startPoint x: 126, startPoint y: 50, endPoint x: 68, endPoint y: 50, distance: 58.0
click at [68, 50] on div "Sales Orders 48763 Views" at bounding box center [128, 48] width 200 height 17
paste input "59"
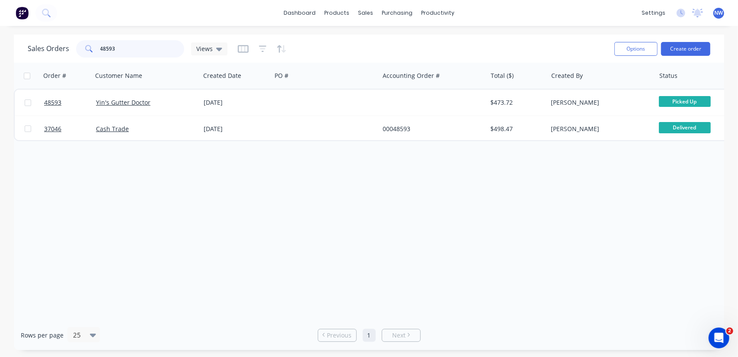
drag, startPoint x: 88, startPoint y: 44, endPoint x: 80, endPoint y: 44, distance: 7.4
click at [80, 44] on div "48593" at bounding box center [130, 48] width 108 height 17
paste input "722"
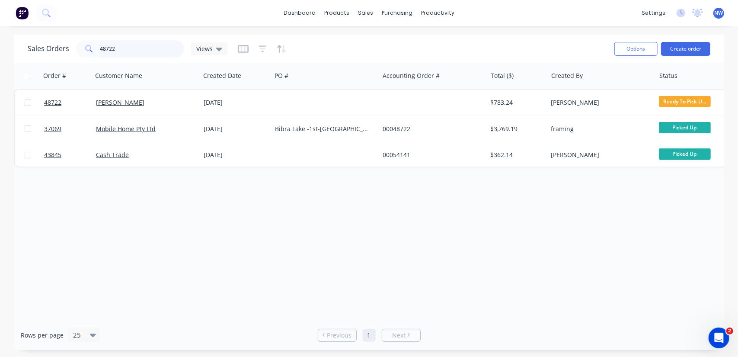
click at [127, 47] on input "48722" at bounding box center [142, 48] width 84 height 17
drag, startPoint x: 109, startPoint y: 48, endPoint x: 91, endPoint y: 47, distance: 17.8
click at [91, 47] on div "48841" at bounding box center [130, 48] width 108 height 17
paste input "349"
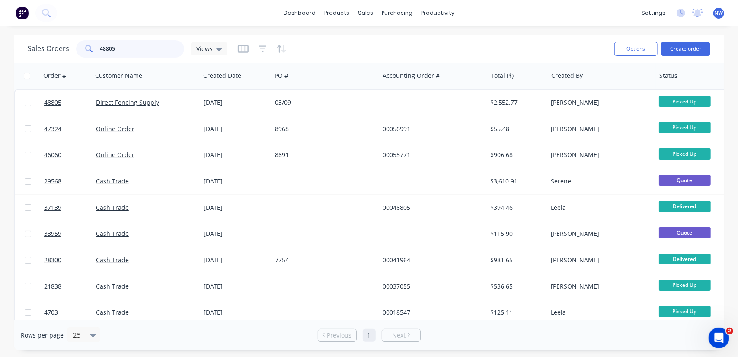
click at [125, 49] on input "48805" at bounding box center [142, 48] width 84 height 17
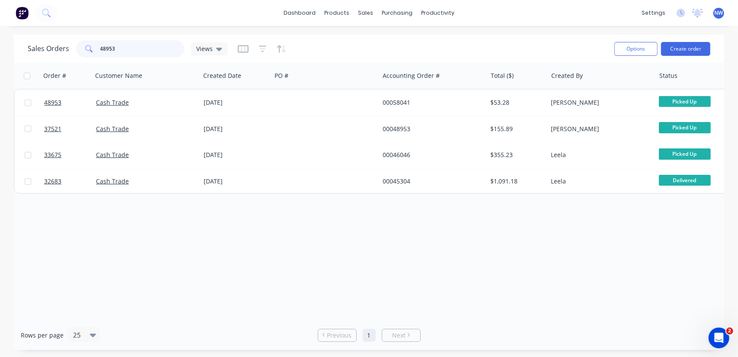
click at [131, 49] on input "48953" at bounding box center [142, 48] width 84 height 17
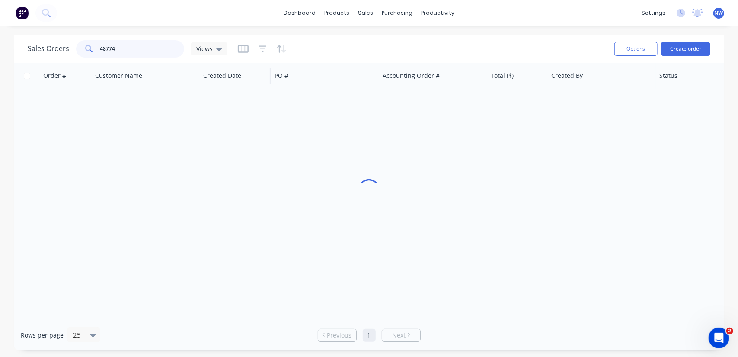
type input "48774"
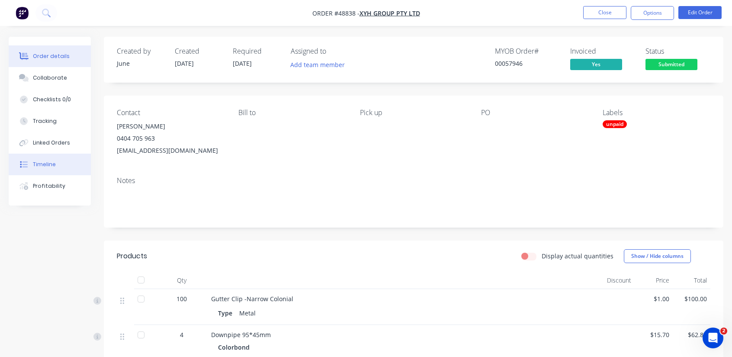
click at [45, 168] on button "Timeline" at bounding box center [50, 165] width 82 height 22
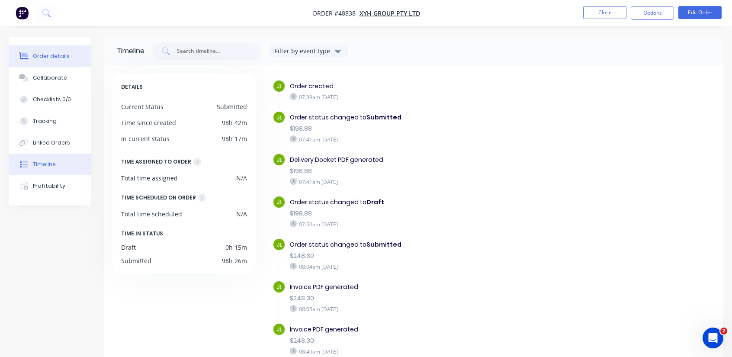
click at [49, 57] on div "Order details" at bounding box center [51, 56] width 37 height 8
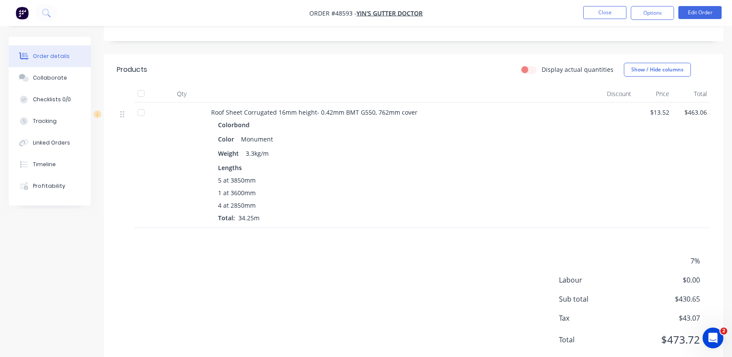
scroll to position [202, 0]
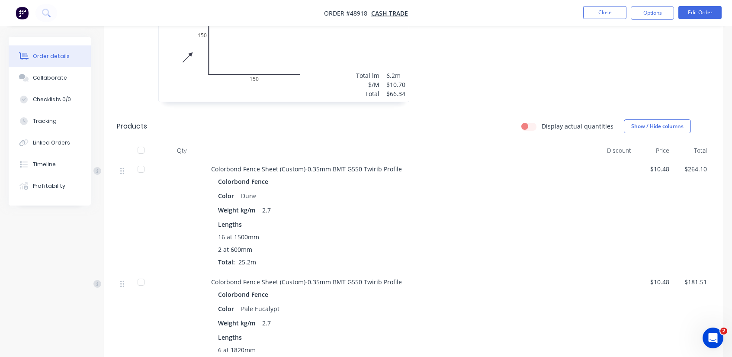
scroll to position [484, 0]
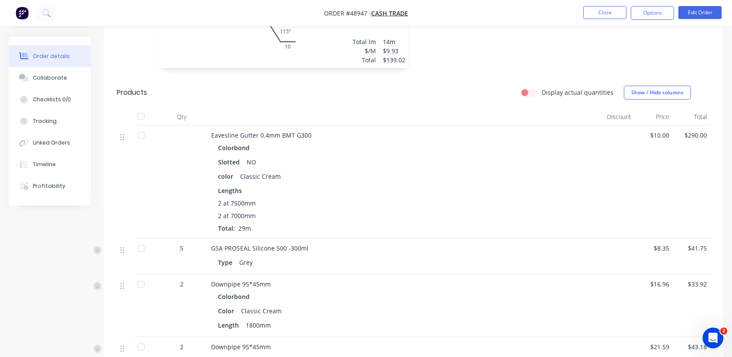
scroll to position [335, 0]
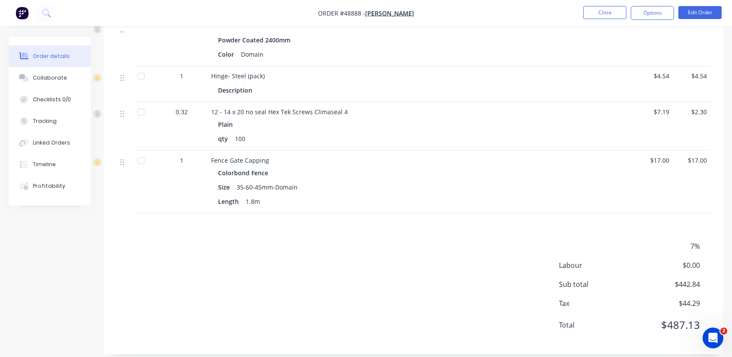
scroll to position [606, 0]
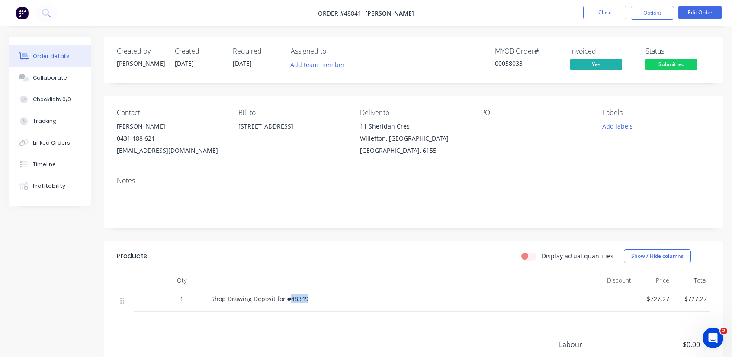
drag, startPoint x: 308, startPoint y: 299, endPoint x: 290, endPoint y: 301, distance: 17.8
click at [290, 301] on div "Shop Drawing Deposit for #48349" at bounding box center [402, 298] width 382 height 9
drag, startPoint x: 526, startPoint y: 61, endPoint x: 505, endPoint y: 63, distance: 21.7
click at [505, 63] on div "00058033" at bounding box center [527, 63] width 65 height 9
drag, startPoint x: 309, startPoint y: 298, endPoint x: 291, endPoint y: 300, distance: 18.7
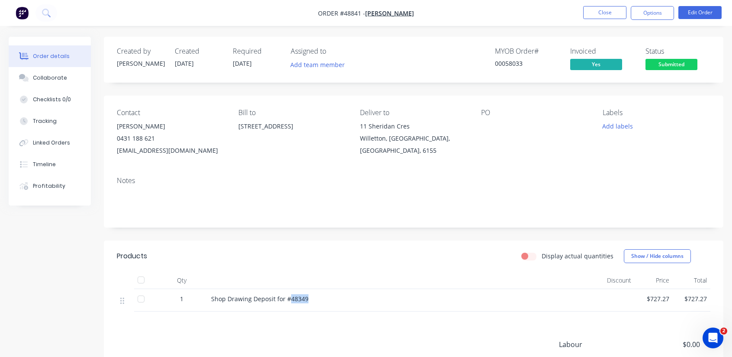
click at [291, 300] on div "Shop Drawing Deposit for #48349" at bounding box center [402, 298] width 382 height 9
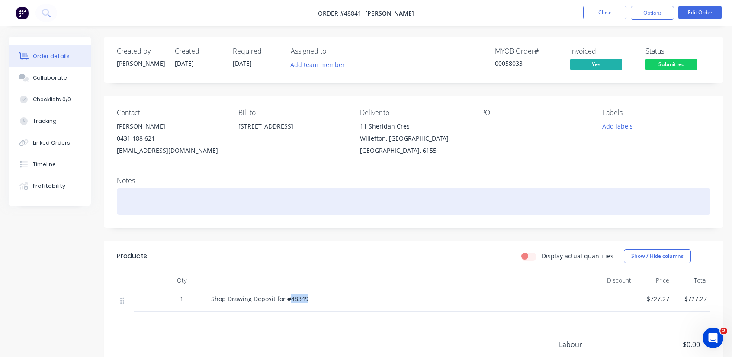
copy span "48349"
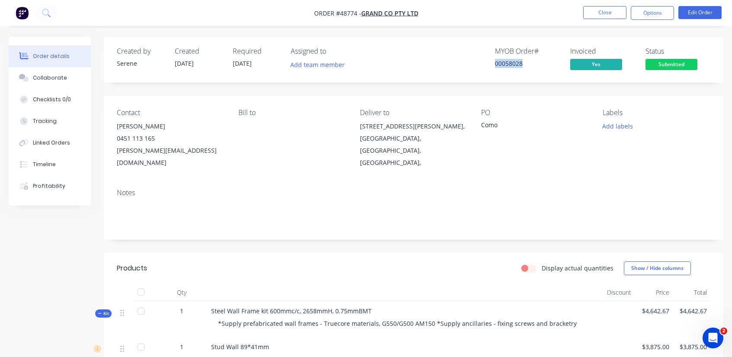
drag, startPoint x: 522, startPoint y: 64, endPoint x: 487, endPoint y: 64, distance: 35.0
click at [487, 64] on div "MYOB Order # 00058028 Invoiced Yes Status Submitted" at bounding box center [543, 59] width 333 height 25
click at [480, 18] on nav "Order #48774 - Grand Co Pty Ltd Close Options Edit Order" at bounding box center [366, 13] width 732 height 26
click at [603, 12] on button "Close" at bounding box center [604, 12] width 43 height 13
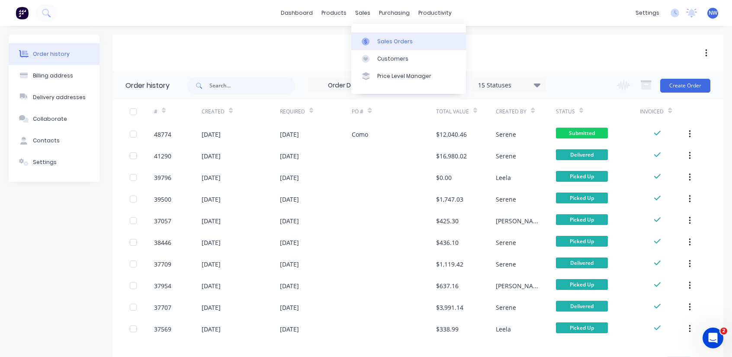
click at [382, 41] on div "Sales Orders" at bounding box center [394, 42] width 35 height 8
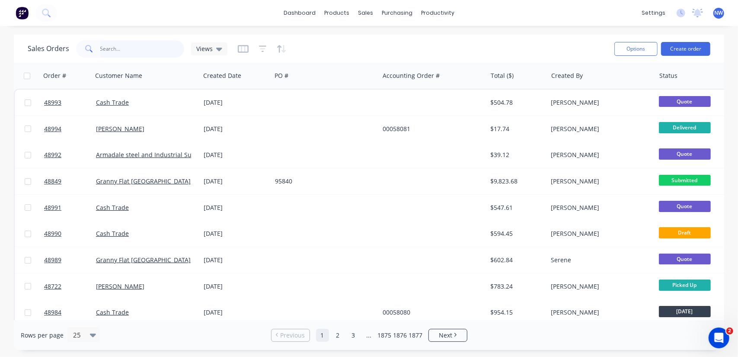
click at [136, 48] on input "text" at bounding box center [142, 48] width 84 height 17
paste input "48710"
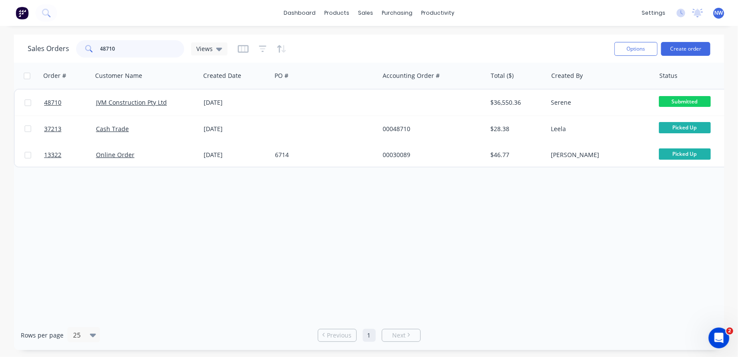
drag, startPoint x: 127, startPoint y: 51, endPoint x: 74, endPoint y: 15, distance: 63.9
click at [62, 46] on div "Sales Orders 48710 Views" at bounding box center [128, 48] width 200 height 17
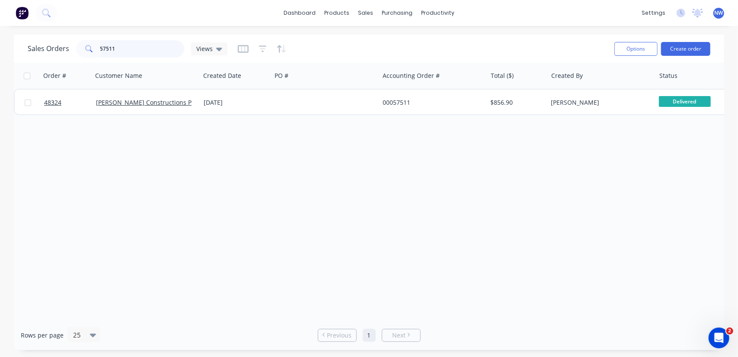
click at [122, 50] on input "57511" at bounding box center [142, 48] width 84 height 17
drag, startPoint x: 129, startPoint y: 51, endPoint x: 79, endPoint y: 48, distance: 50.2
click at [79, 48] on div "58017" at bounding box center [130, 48] width 108 height 17
drag, startPoint x: 138, startPoint y: 50, endPoint x: 0, endPoint y: 41, distance: 137.9
click at [0, 41] on div "Sales Orders 57816 Views Options Create order Order # Customer Name Created Dat…" at bounding box center [369, 192] width 738 height 315
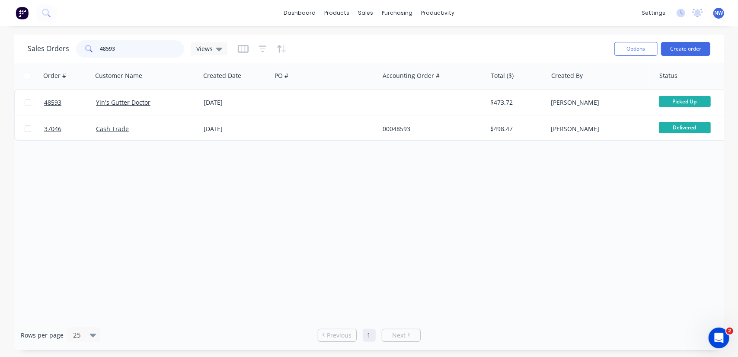
drag, startPoint x: 128, startPoint y: 48, endPoint x: 29, endPoint y: 51, distance: 99.1
click at [29, 51] on div "Sales Orders 48593 Views" at bounding box center [128, 48] width 200 height 17
drag, startPoint x: 142, startPoint y: 54, endPoint x: 77, endPoint y: 49, distance: 65.5
click at [77, 49] on div "46966" at bounding box center [130, 48] width 108 height 17
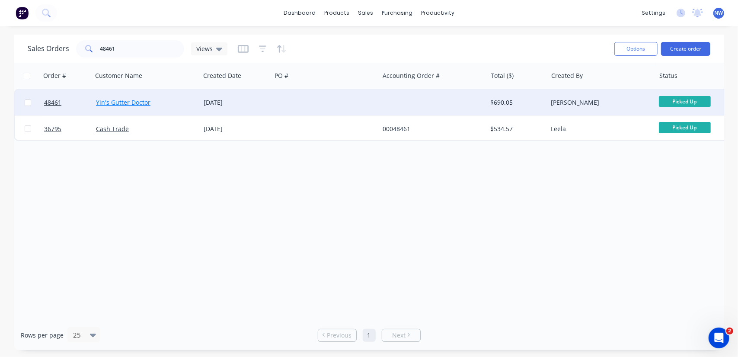
drag, startPoint x: 108, startPoint y: 104, endPoint x: 112, endPoint y: 106, distance: 4.7
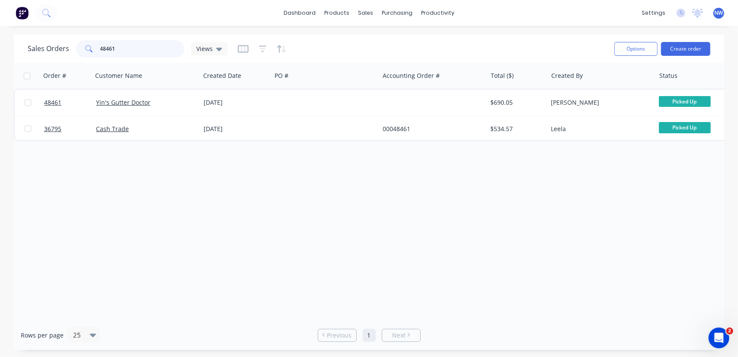
drag, startPoint x: 128, startPoint y: 47, endPoint x: 62, endPoint y: 49, distance: 66.2
click at [62, 49] on div "Sales Orders 48461 Views" at bounding box center [128, 48] width 200 height 17
paste input "812"
drag, startPoint x: 118, startPoint y: 46, endPoint x: 92, endPoint y: 44, distance: 25.6
click at [92, 44] on div "48812" at bounding box center [130, 48] width 108 height 17
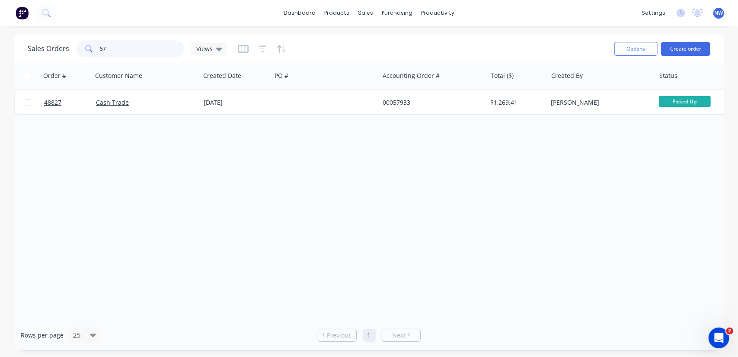
type input "5"
type input "57786"
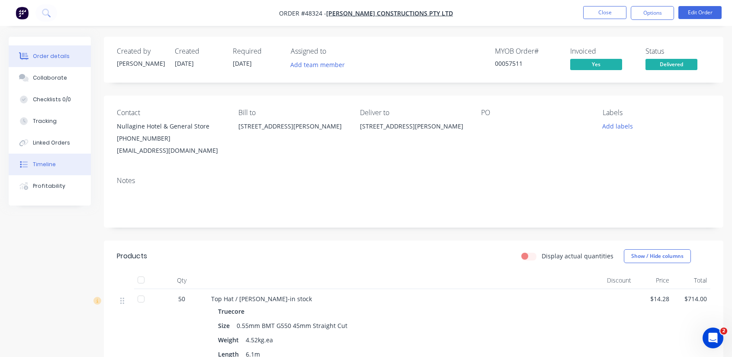
click at [41, 162] on div "Timeline" at bounding box center [44, 164] width 23 height 8
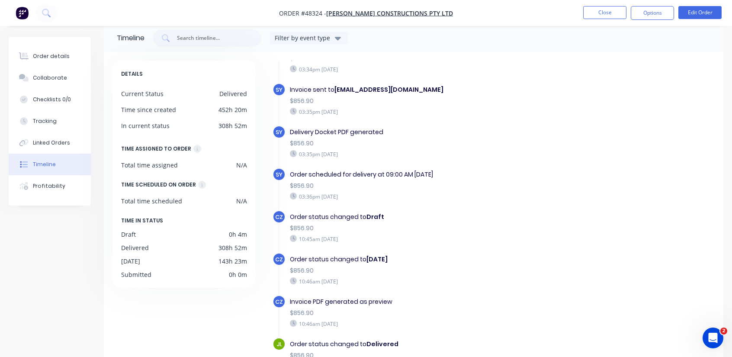
scroll to position [68, 0]
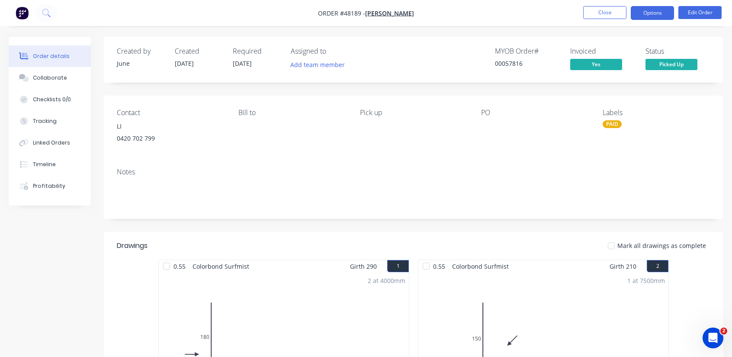
click at [654, 17] on button "Options" at bounding box center [652, 13] width 43 height 14
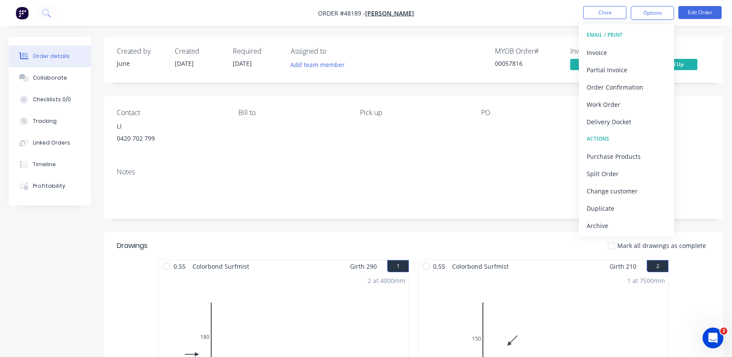
drag, startPoint x: 465, startPoint y: 13, endPoint x: 292, endPoint y: 39, distance: 175.0
click at [465, 13] on nav "Order #48189 - [PERSON_NAME], ShengAn Close Options EMAIL / PRINT Invoice Parti…" at bounding box center [366, 13] width 732 height 26
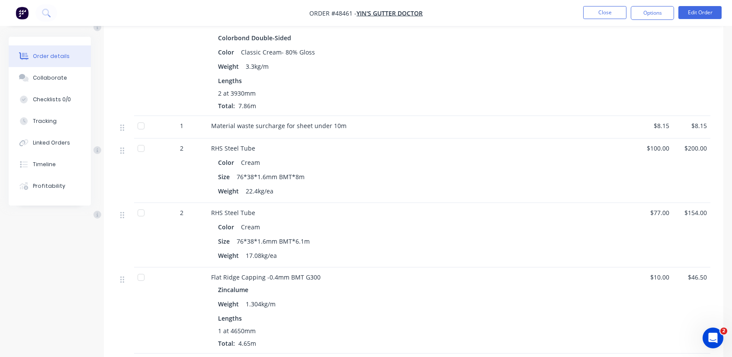
scroll to position [538, 0]
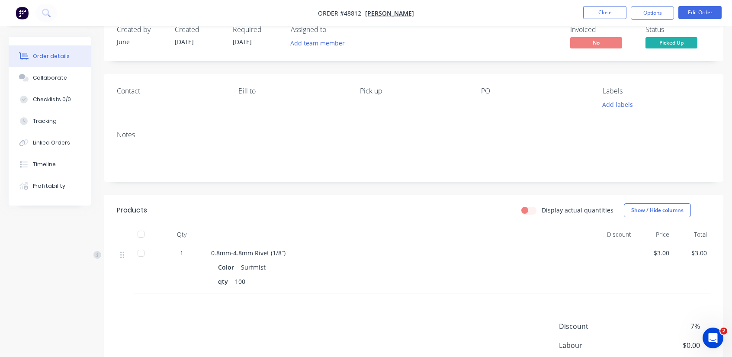
scroll to position [112, 0]
